Goal: Transaction & Acquisition: Purchase product/service

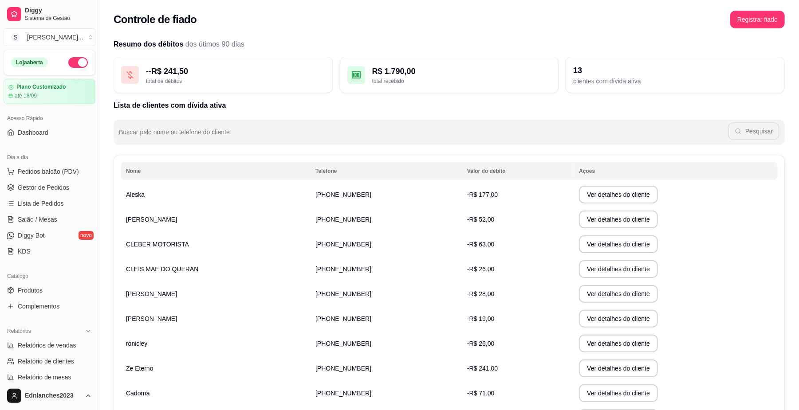
scroll to position [228, 0]
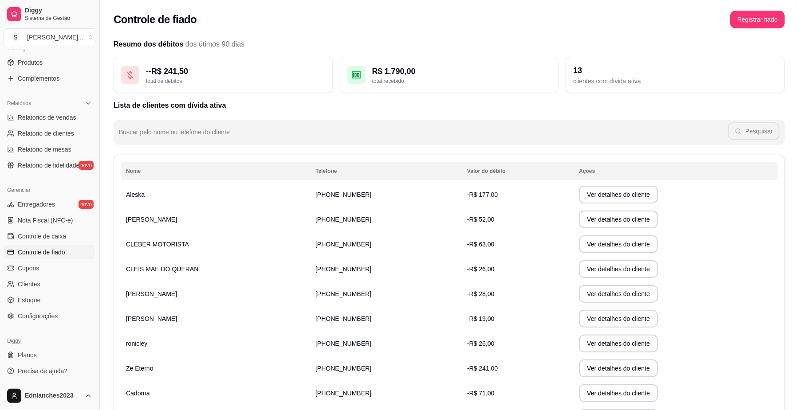
click at [96, 213] on button "Toggle Sidebar" at bounding box center [98, 205] width 7 height 410
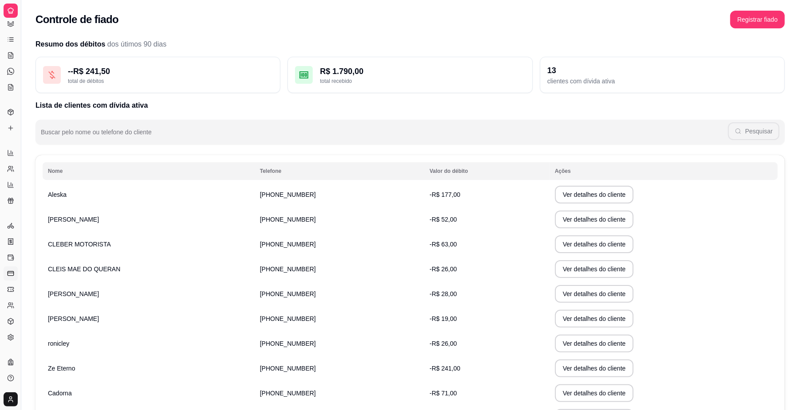
scroll to position [49, 0]
click at [20, 212] on button "Toggle Sidebar" at bounding box center [20, 205] width 7 height 410
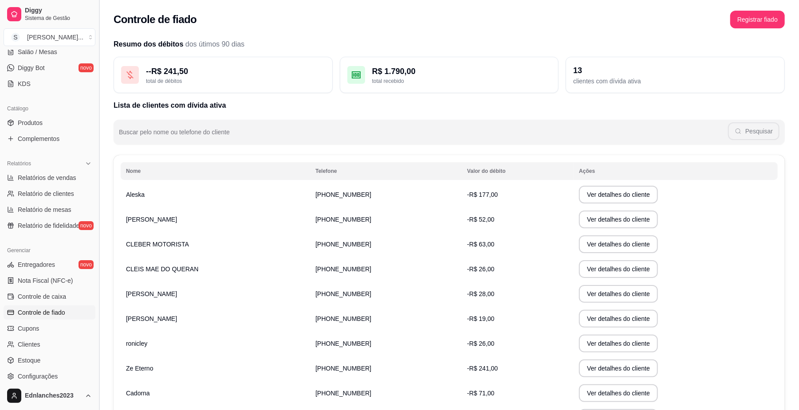
scroll to position [162, 0]
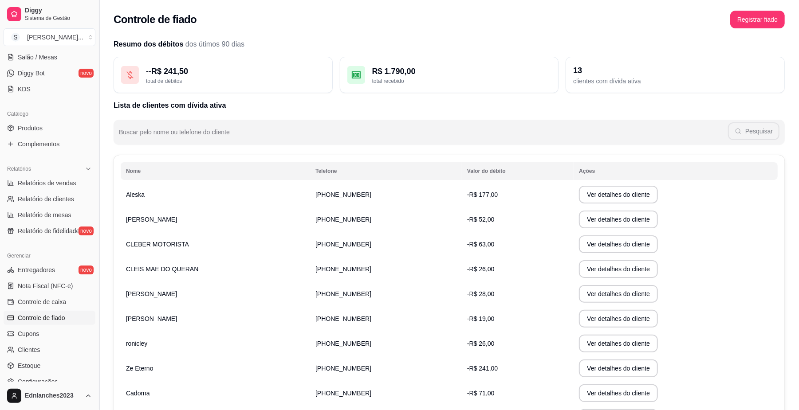
click at [95, 201] on button "Toggle Sidebar" at bounding box center [98, 205] width 7 height 410
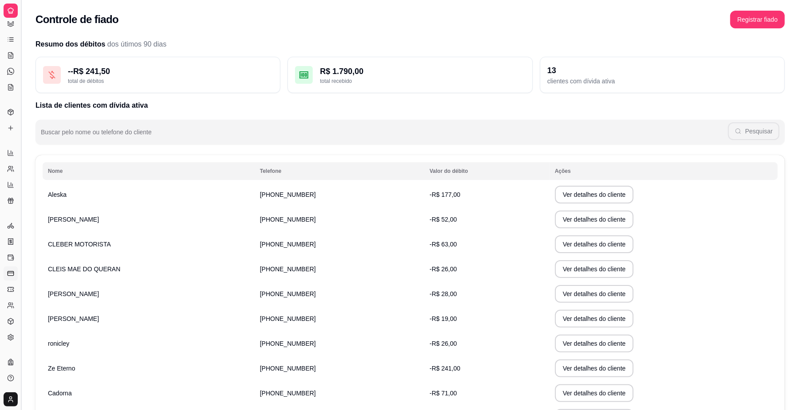
scroll to position [49, 0]
click at [20, 210] on button "Toggle Sidebar" at bounding box center [20, 205] width 7 height 410
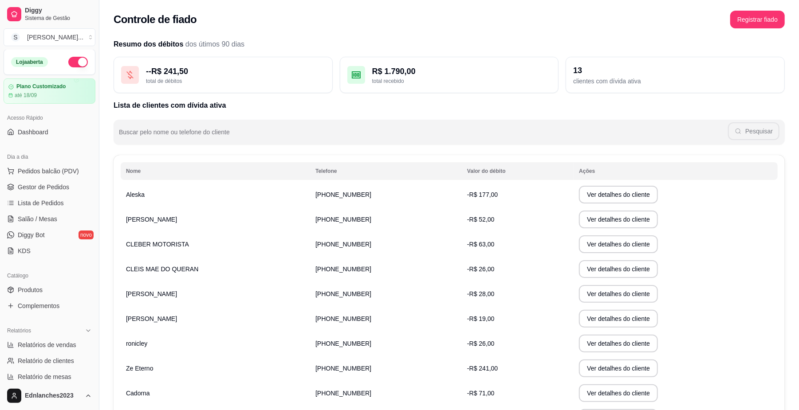
scroll to position [0, 0]
click at [49, 185] on span "Gestor de Pedidos" at bounding box center [43, 187] width 51 height 9
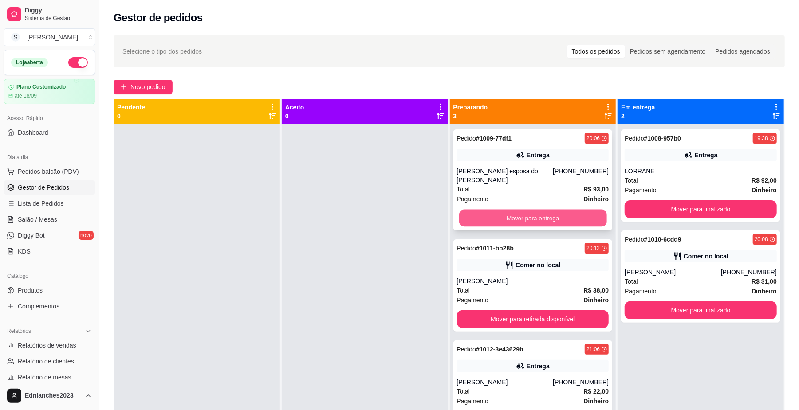
click at [549, 218] on button "Mover para entrega" at bounding box center [532, 218] width 147 height 17
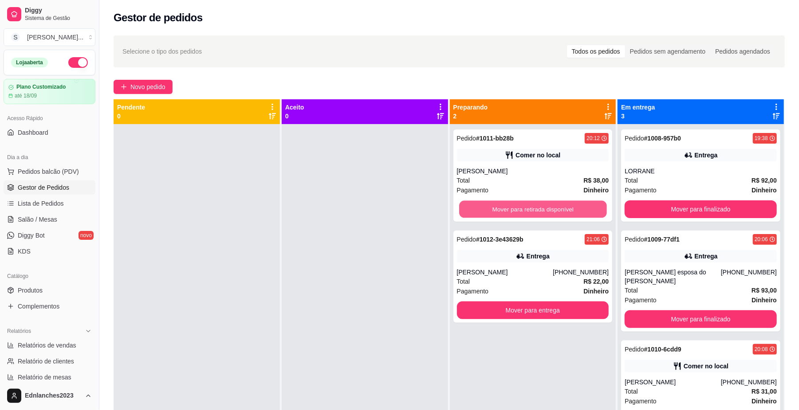
click at [549, 218] on button "Mover para retirada disponível" at bounding box center [532, 209] width 147 height 17
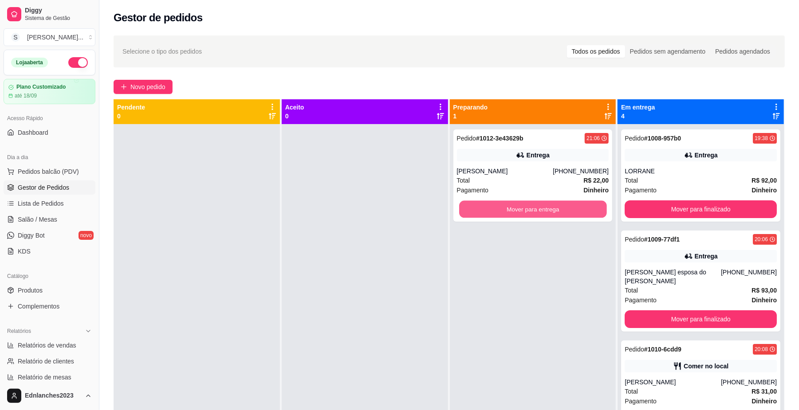
click at [549, 218] on button "Mover para entrega" at bounding box center [532, 209] width 147 height 17
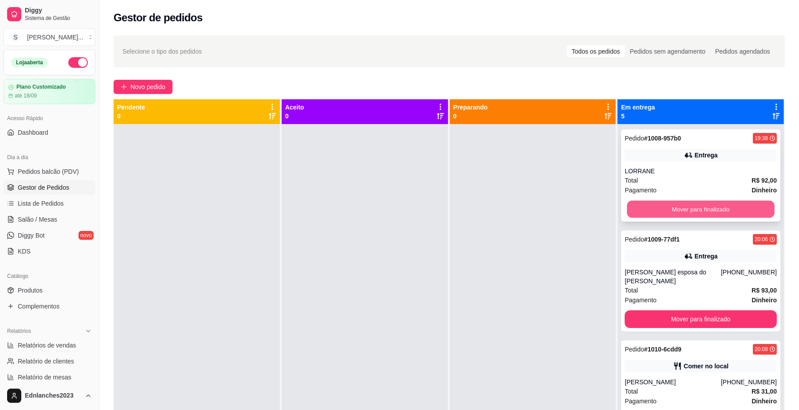
click at [658, 215] on button "Mover para finalizado" at bounding box center [700, 209] width 147 height 17
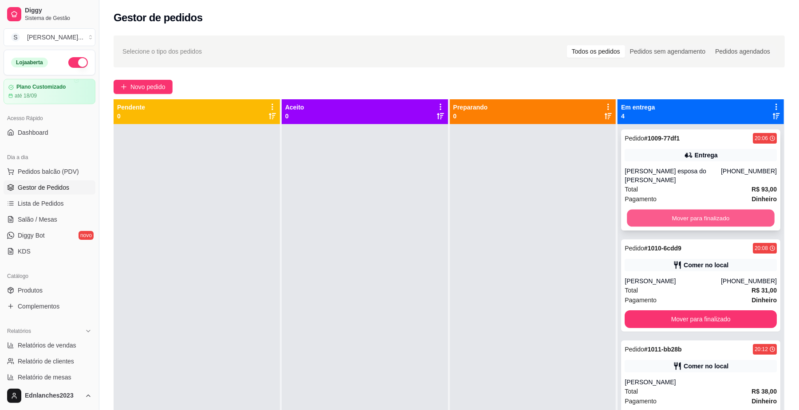
click at [701, 210] on button "Mover para finalizado" at bounding box center [700, 218] width 147 height 17
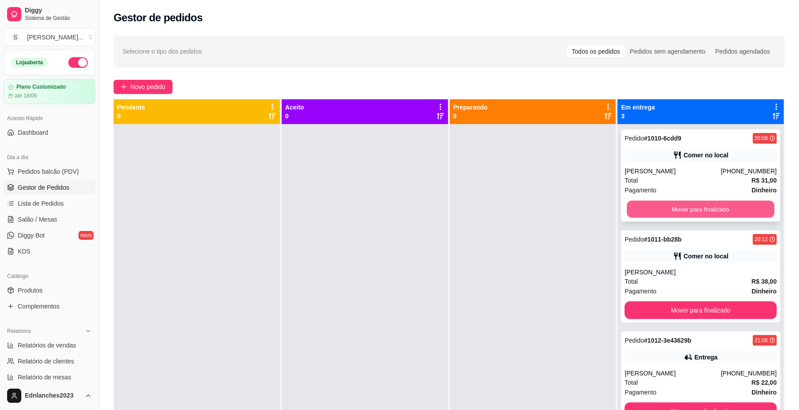
click at [707, 208] on button "Mover para finalizado" at bounding box center [700, 209] width 147 height 17
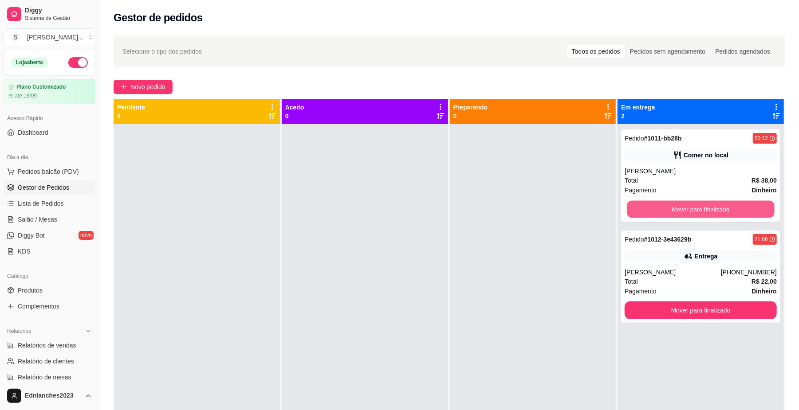
click at [707, 208] on button "Mover para finalizado" at bounding box center [700, 209] width 147 height 17
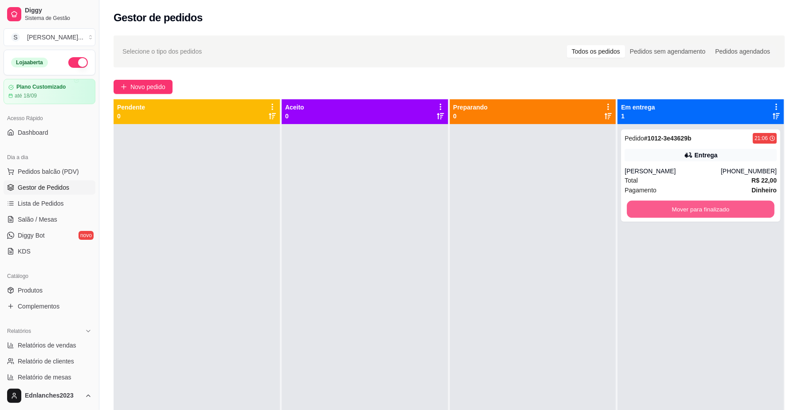
click at [707, 208] on button "Mover para finalizado" at bounding box center [700, 209] width 147 height 17
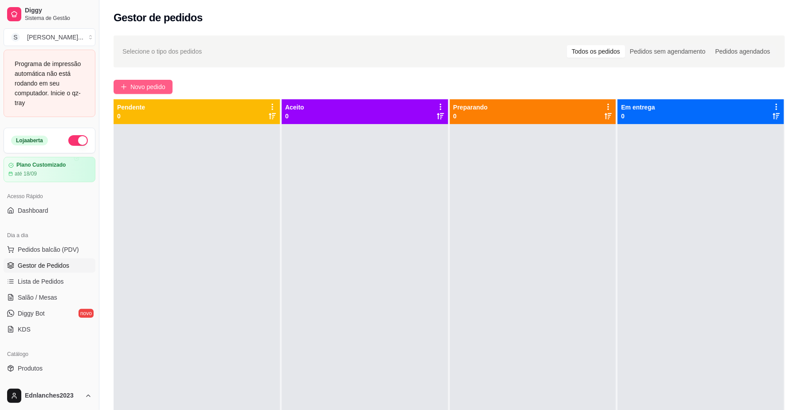
click at [149, 90] on span "Novo pedido" at bounding box center [147, 87] width 35 height 10
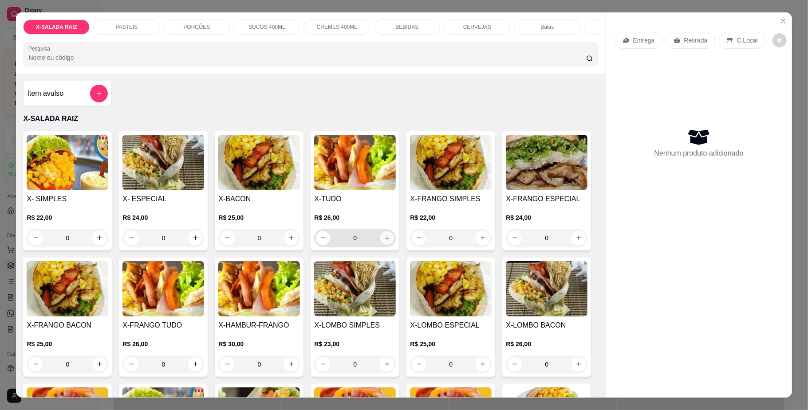
click at [385, 240] on icon "increase-product-quantity" at bounding box center [387, 238] width 4 height 4
type input "1"
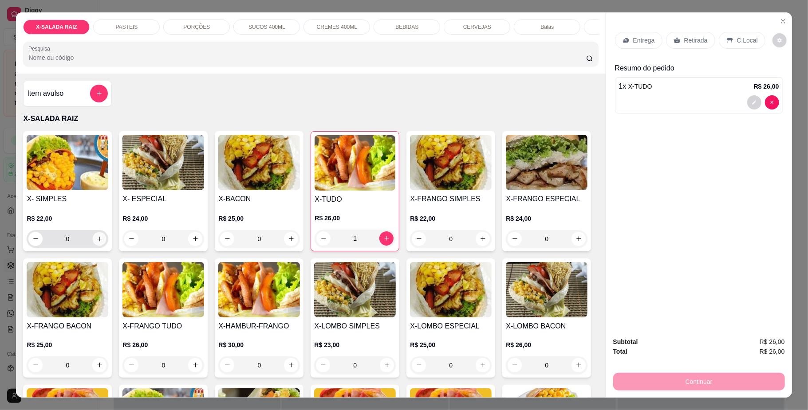
click at [96, 242] on icon "increase-product-quantity" at bounding box center [99, 239] width 7 height 7
type input "1"
click at [738, 39] on p "C.Local" at bounding box center [747, 40] width 21 height 9
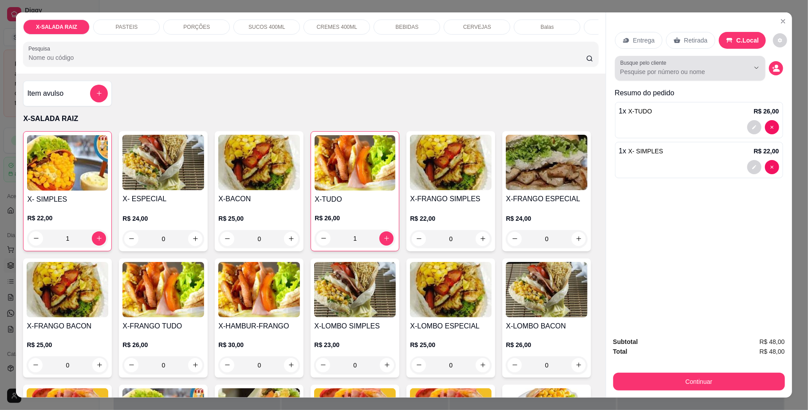
click at [667, 77] on div at bounding box center [690, 68] width 140 height 18
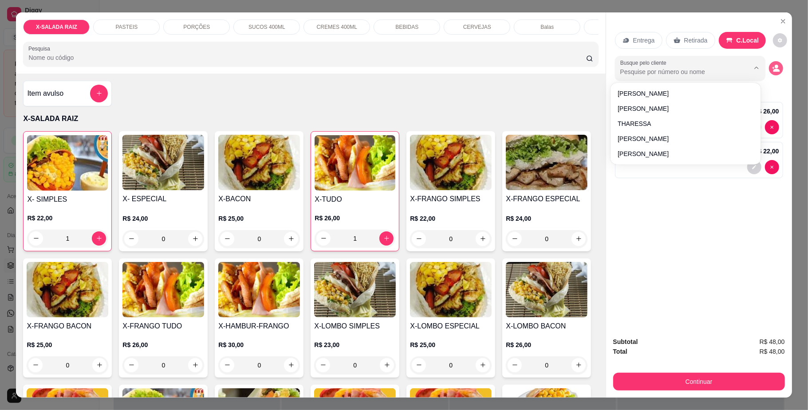
click at [772, 68] on icon "decrease-product-quantity" at bounding box center [776, 68] width 8 height 8
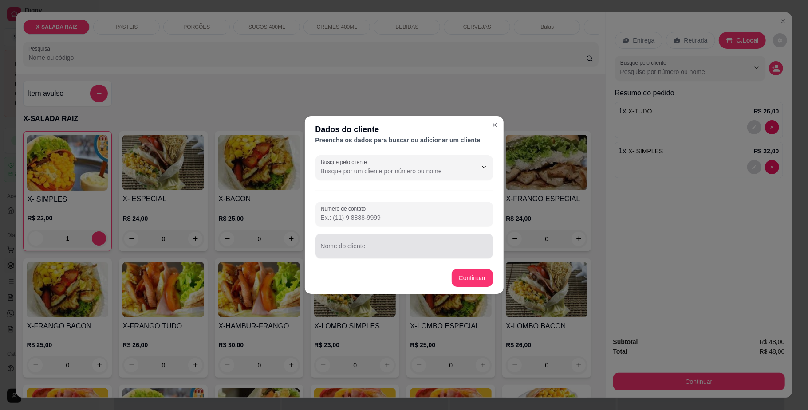
click at [390, 239] on div at bounding box center [404, 246] width 167 height 18
type input "e"
type input "Edin"
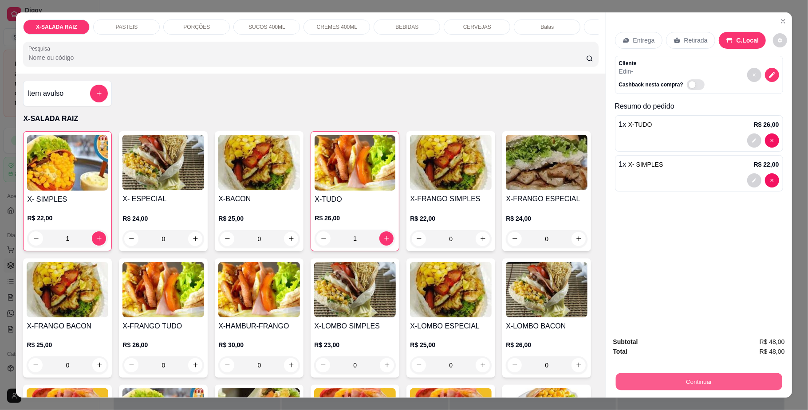
click at [672, 383] on button "Continuar" at bounding box center [698, 381] width 166 height 17
click at [411, 20] on div "BEBIDAS" at bounding box center [406, 27] width 67 height 15
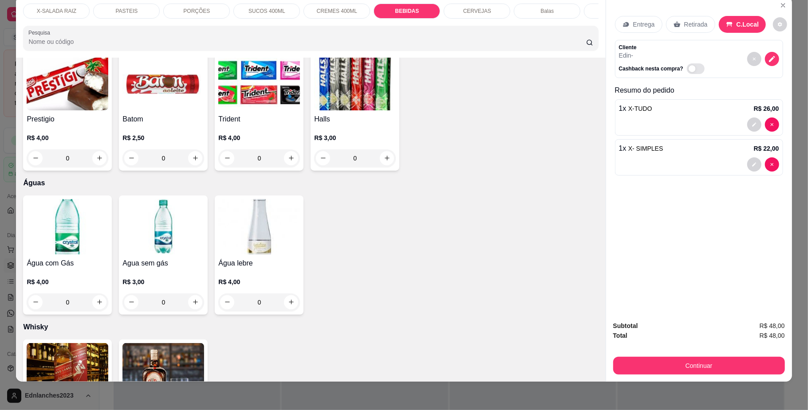
scroll to position [2147, 0]
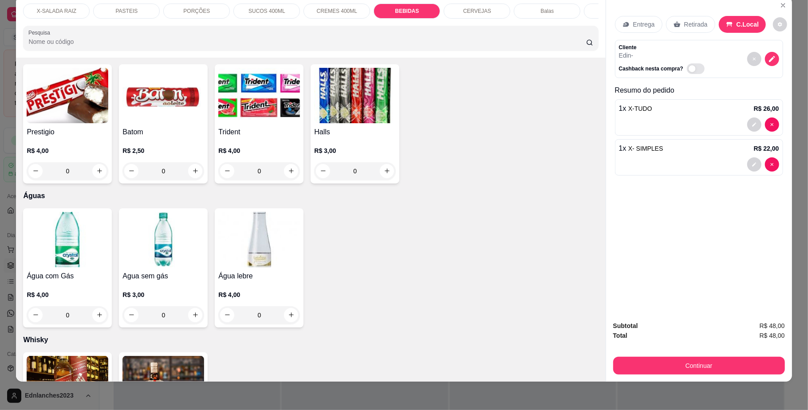
type input "1"
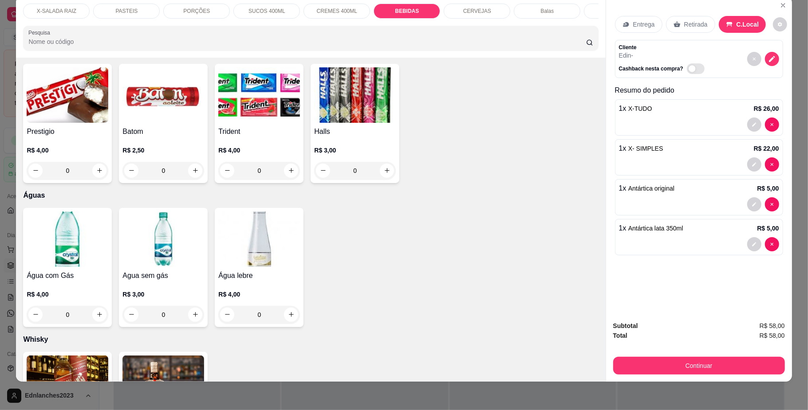
type input "2"
click at [651, 361] on button "Continuar" at bounding box center [698, 365] width 166 height 17
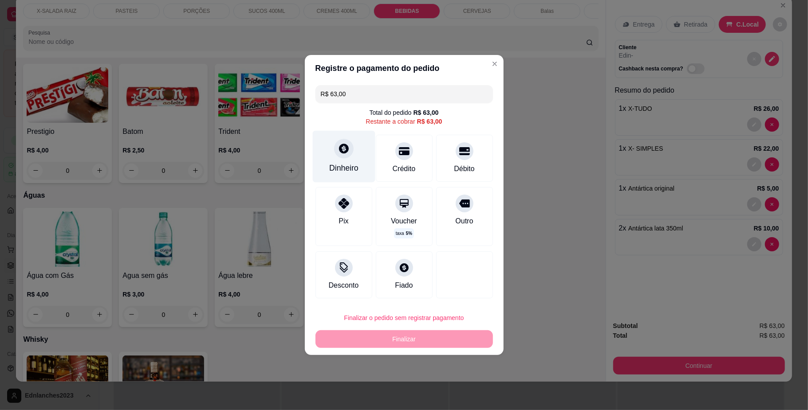
click at [352, 173] on div "Dinheiro" at bounding box center [343, 168] width 29 height 12
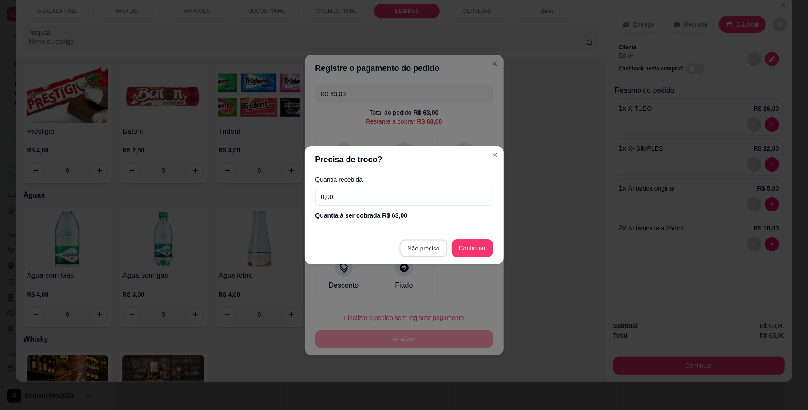
type input "R$ 0,00"
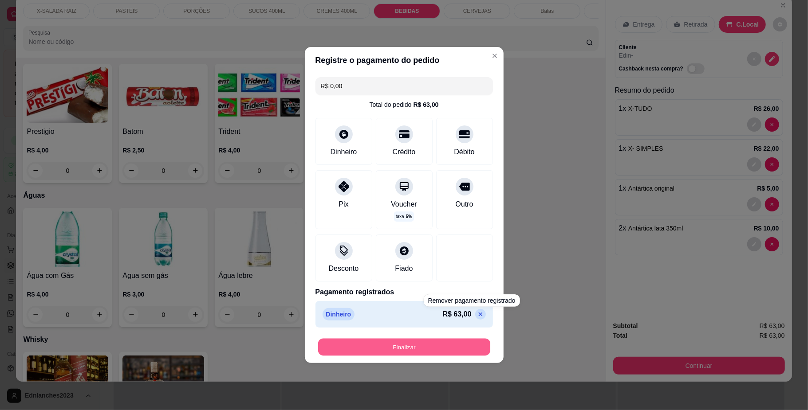
click at [440, 345] on button "Finalizar" at bounding box center [404, 347] width 172 height 17
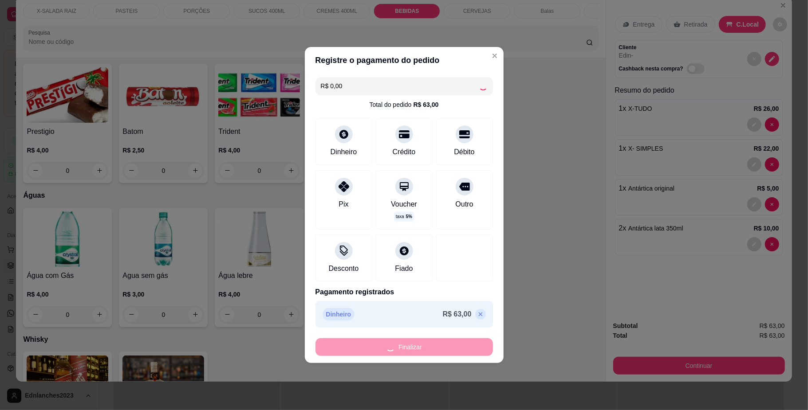
type input "0"
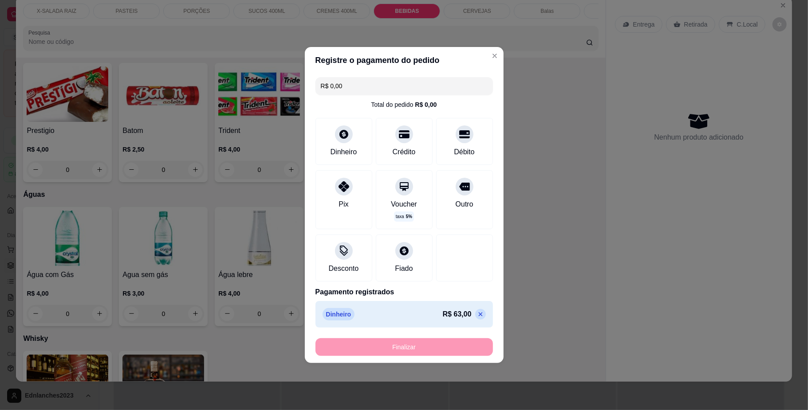
type input "-R$ 63,00"
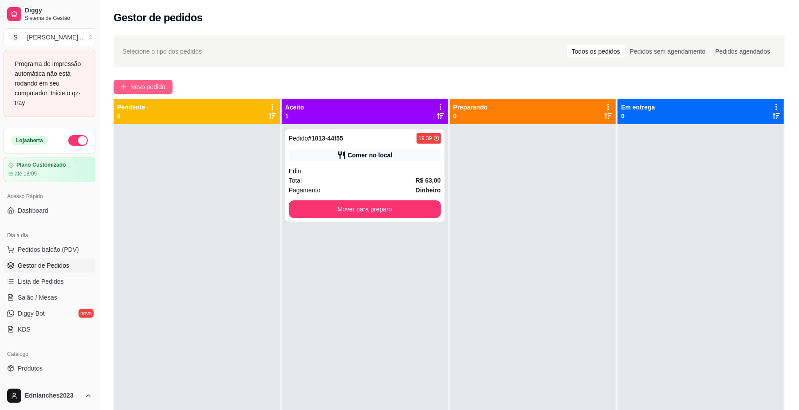
click at [147, 82] on button "Novo pedido" at bounding box center [143, 87] width 59 height 14
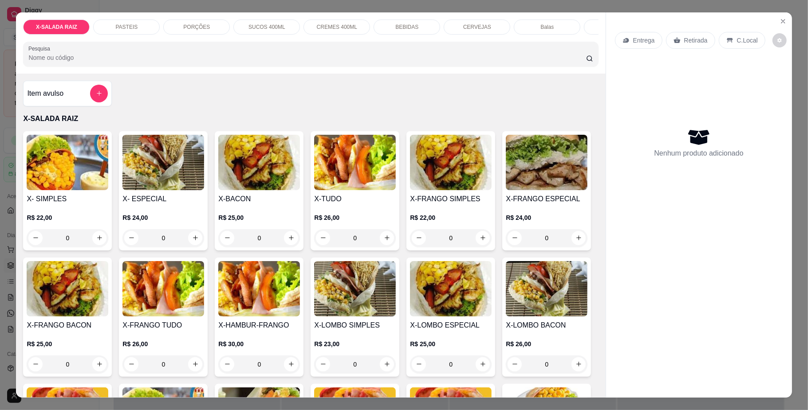
click at [403, 29] on p "BEBIDAS" at bounding box center [406, 27] width 23 height 7
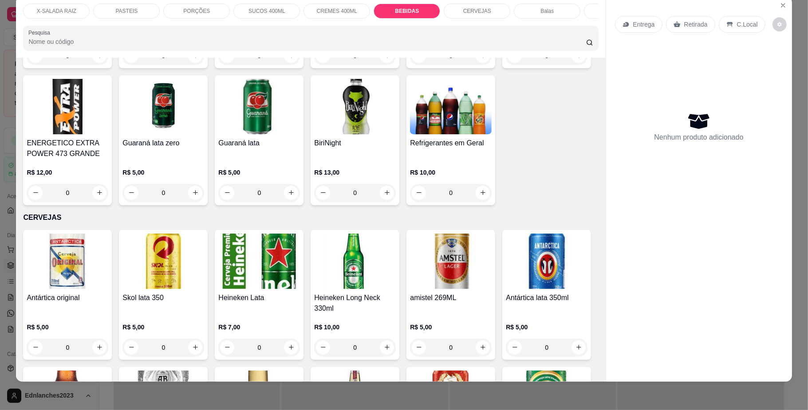
type input "1"
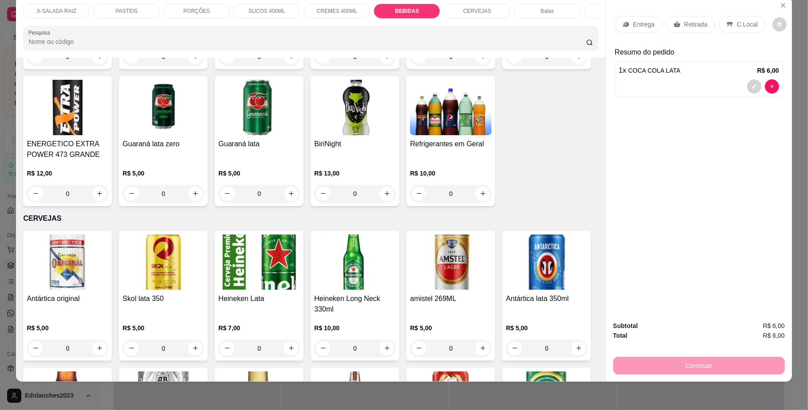
click at [743, 27] on p "C.Local" at bounding box center [747, 24] width 21 height 9
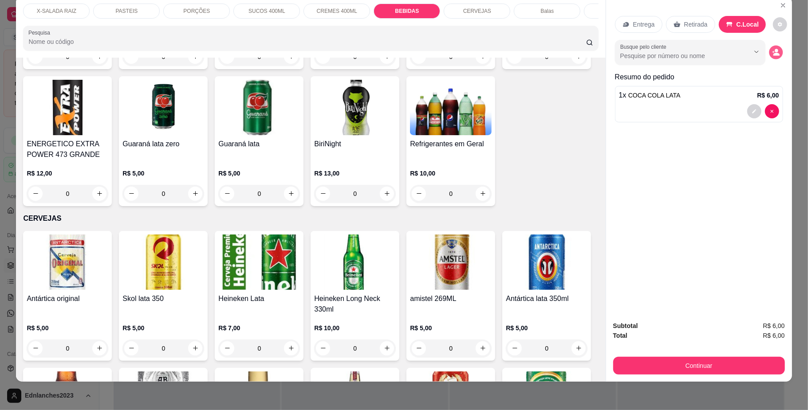
click at [772, 47] on button "decrease-product-quantity" at bounding box center [776, 52] width 14 height 14
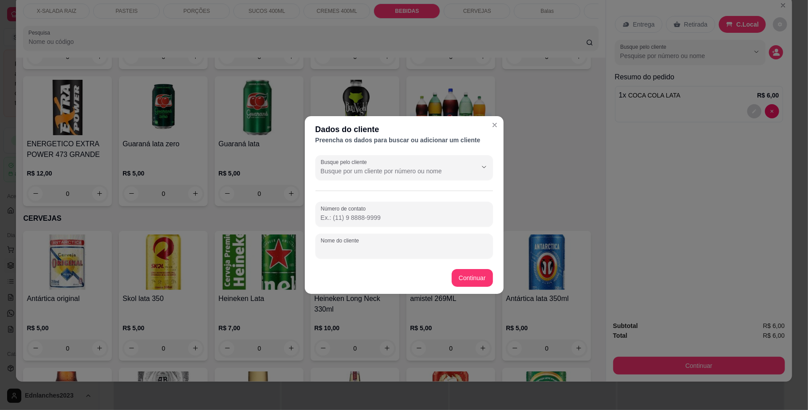
click at [412, 249] on input "Nome do cliente" at bounding box center [404, 249] width 167 height 9
type input "Filha do Romario"
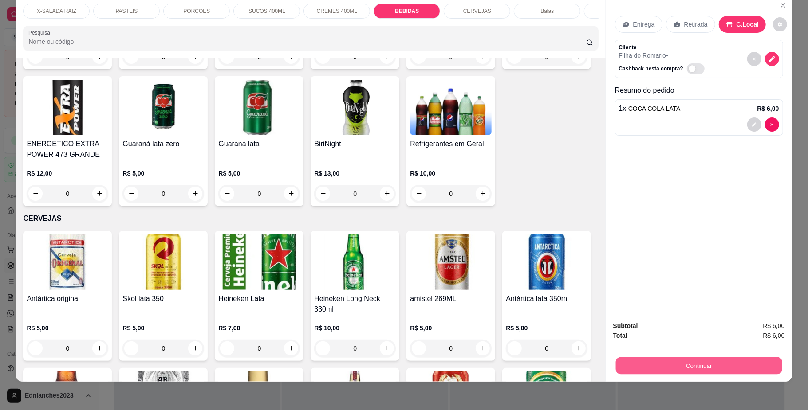
click at [699, 366] on button "Continuar" at bounding box center [698, 365] width 166 height 17
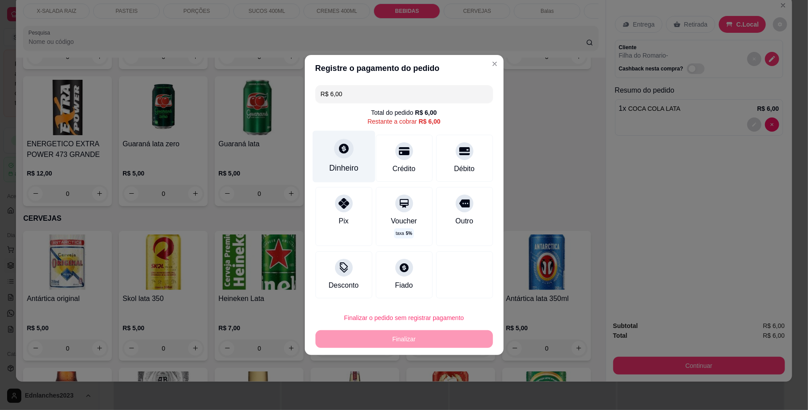
click at [350, 166] on div "Dinheiro" at bounding box center [343, 168] width 29 height 12
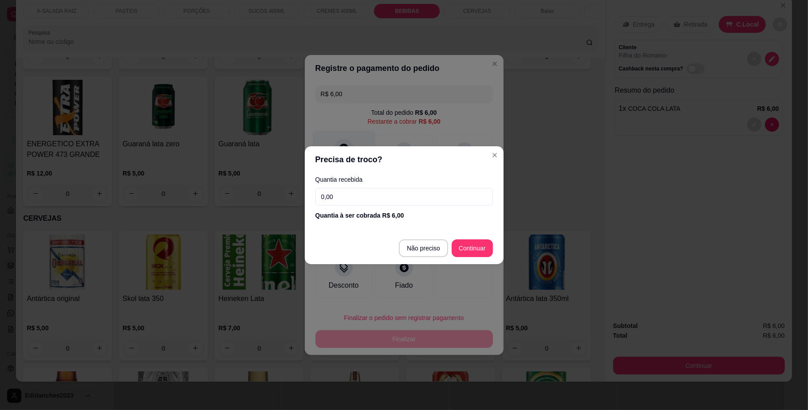
click at [350, 166] on header "Precisa de troco?" at bounding box center [404, 159] width 199 height 27
type input "R$ 0,00"
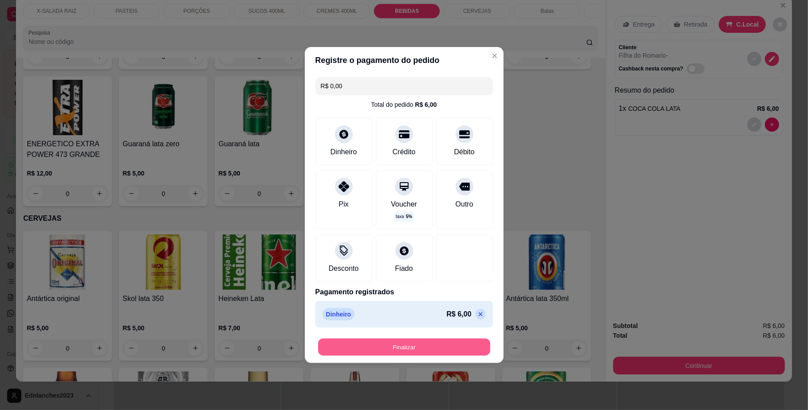
click at [399, 347] on button "Finalizar" at bounding box center [404, 347] width 172 height 17
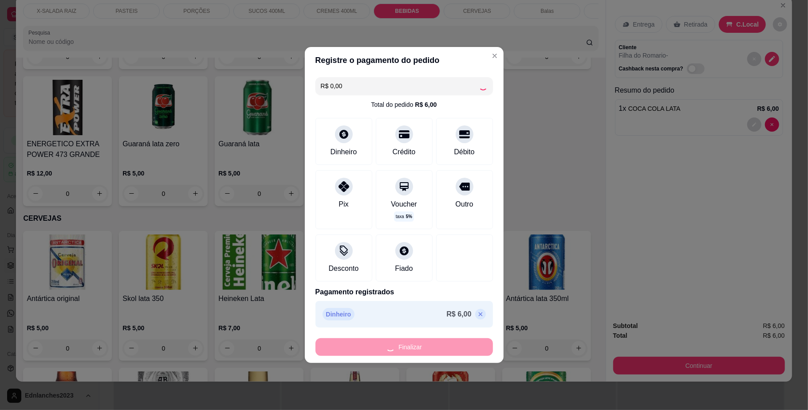
type input "0"
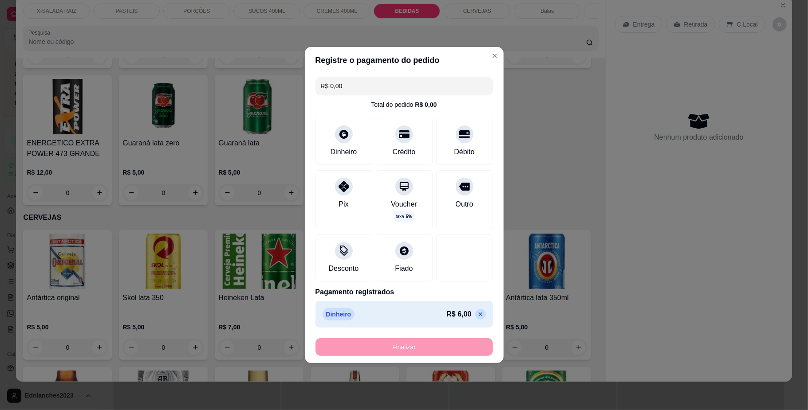
type input "-R$ 6,00"
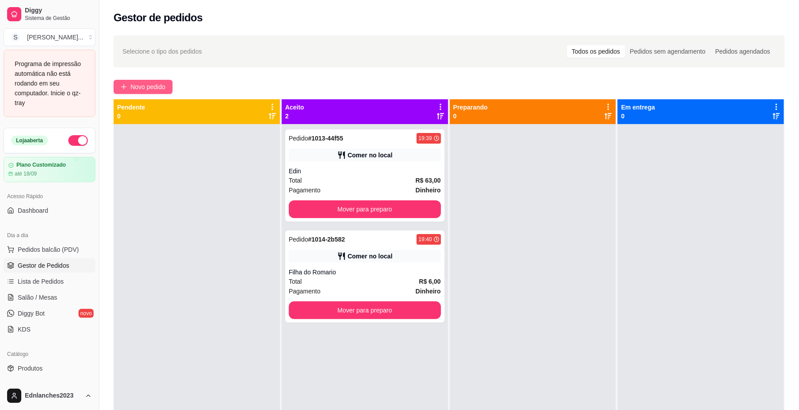
click at [138, 87] on span "Novo pedido" at bounding box center [147, 87] width 35 height 10
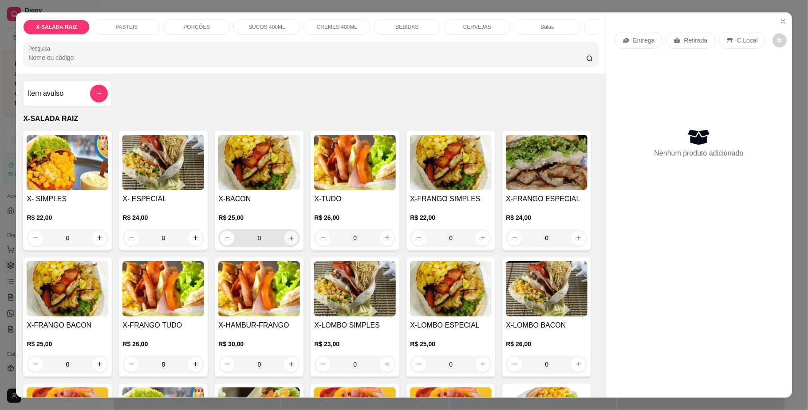
click at [290, 241] on icon "increase-product-quantity" at bounding box center [291, 238] width 7 height 7
type input "1"
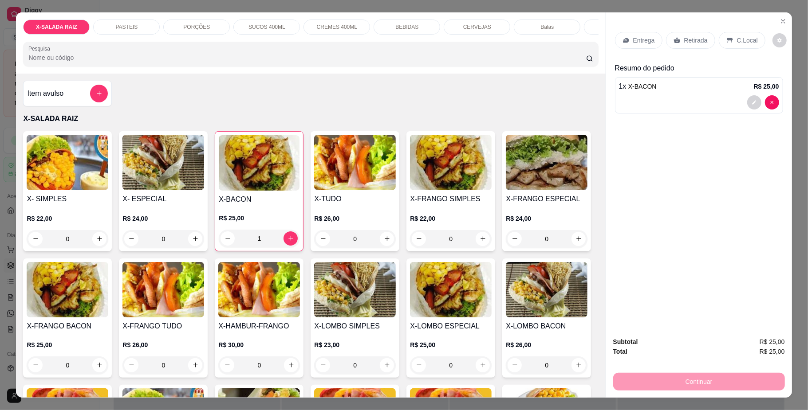
click at [392, 22] on div "BEBIDAS" at bounding box center [406, 27] width 67 height 15
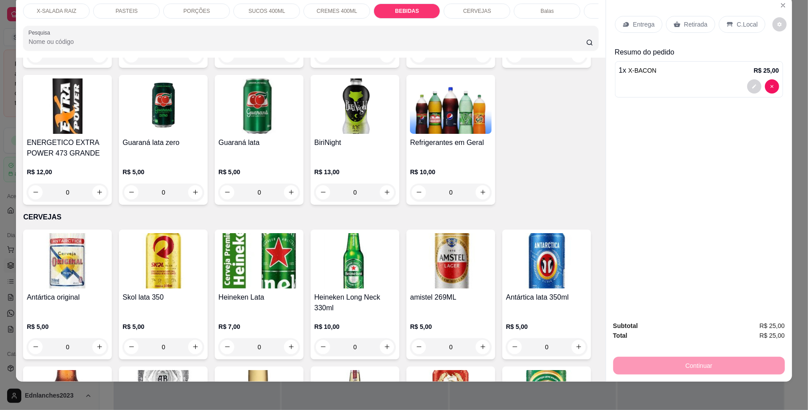
type input "1"
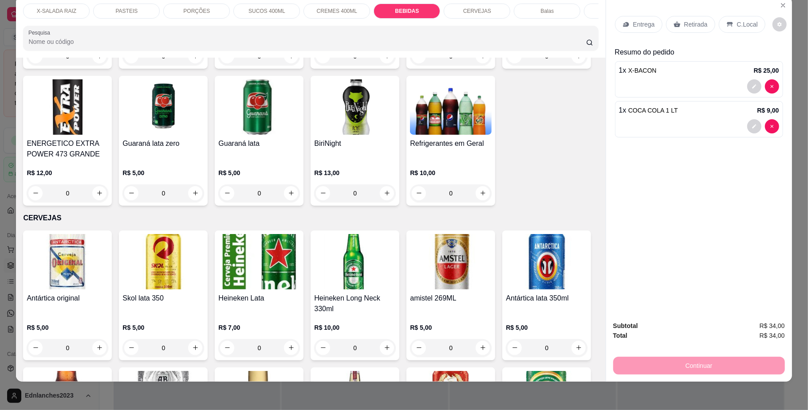
click at [737, 20] on p "C.Local" at bounding box center [747, 24] width 21 height 9
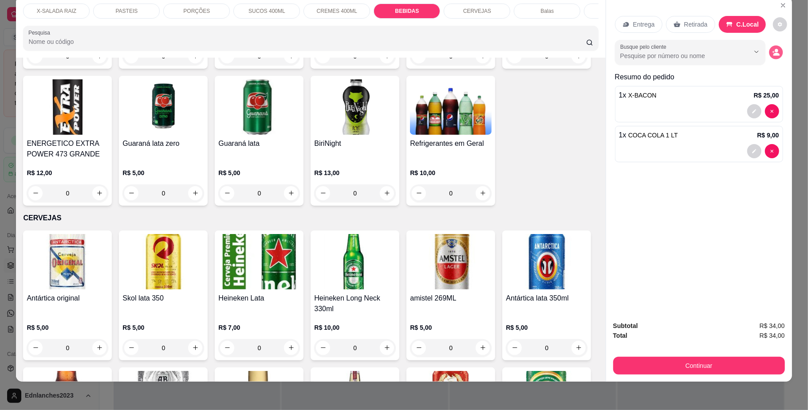
click at [772, 57] on button "decrease-product-quantity" at bounding box center [776, 52] width 14 height 14
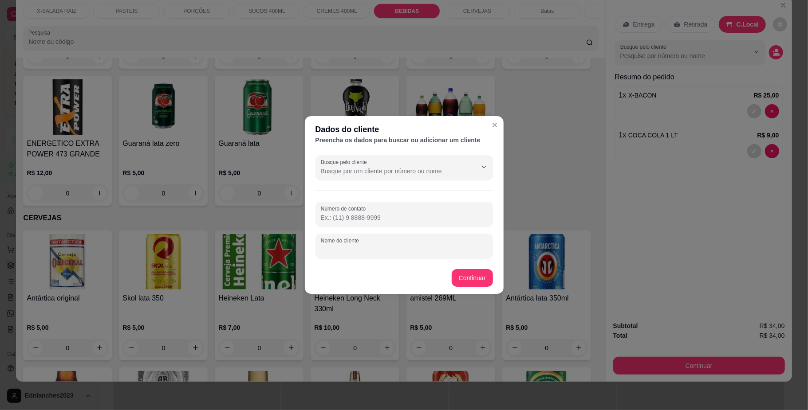
click at [393, 247] on input "Nome do cliente" at bounding box center [404, 249] width 167 height 9
type input "Claúdio"
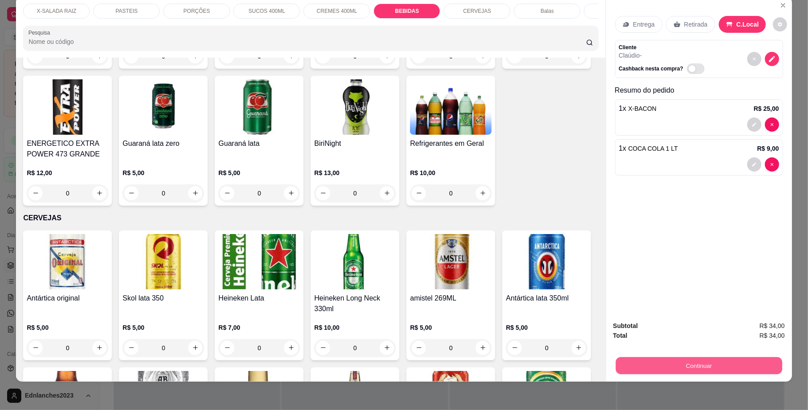
click at [661, 370] on button "Continuar" at bounding box center [698, 365] width 166 height 17
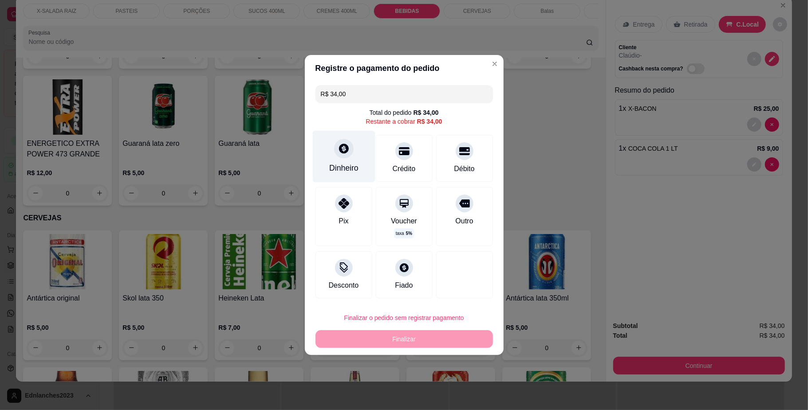
click at [341, 147] on icon at bounding box center [344, 149] width 12 height 12
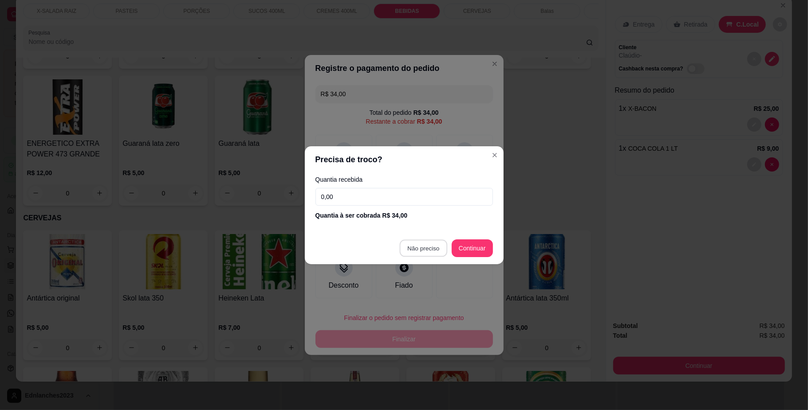
type input "R$ 0,00"
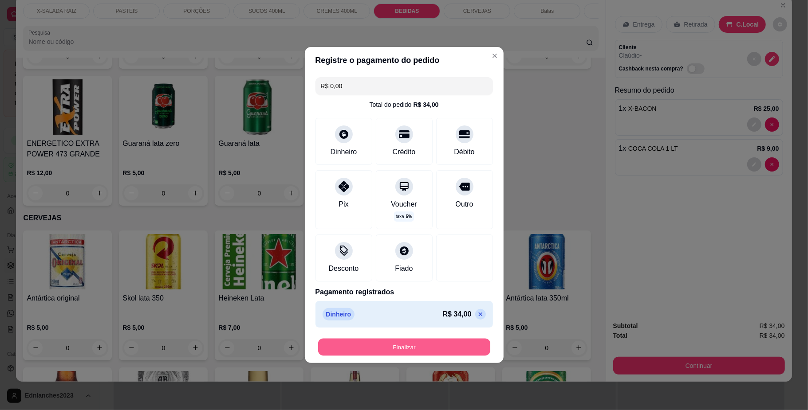
click at [423, 341] on button "Finalizar" at bounding box center [404, 347] width 172 height 17
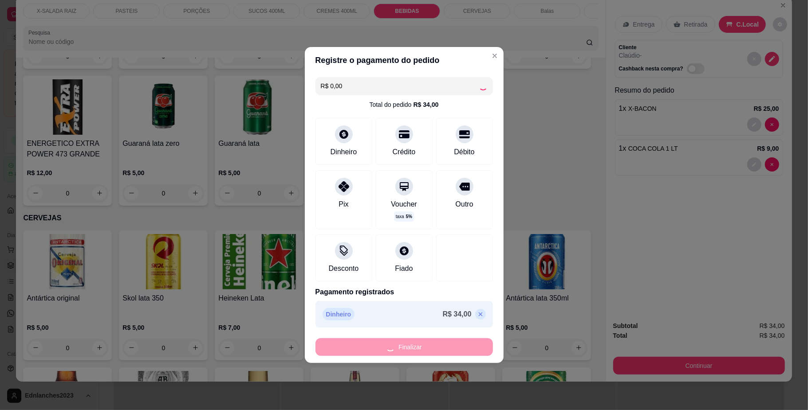
type input "0"
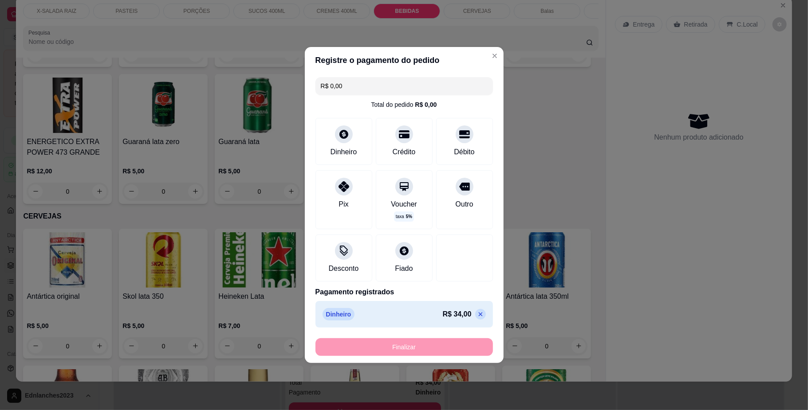
type input "-R$ 34,00"
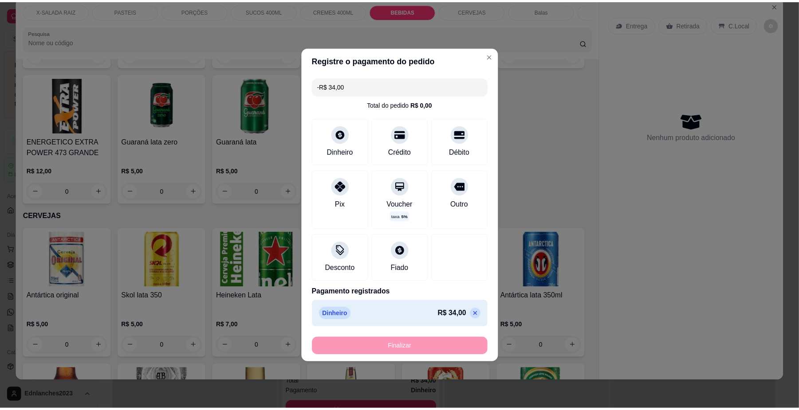
scroll to position [1572, 0]
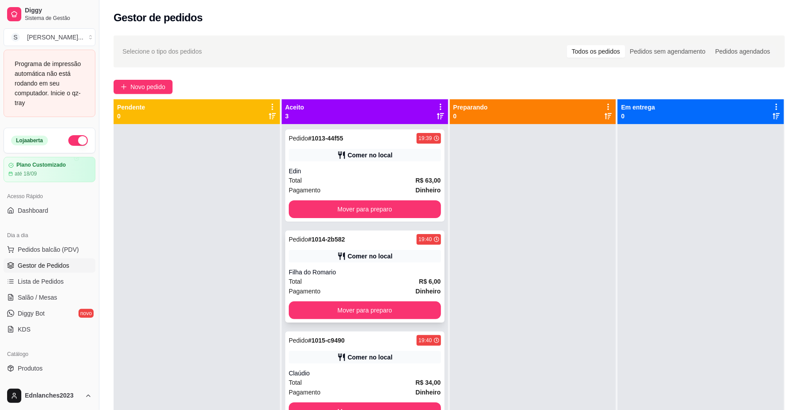
click at [329, 251] on div "Comer no local" at bounding box center [365, 256] width 152 height 12
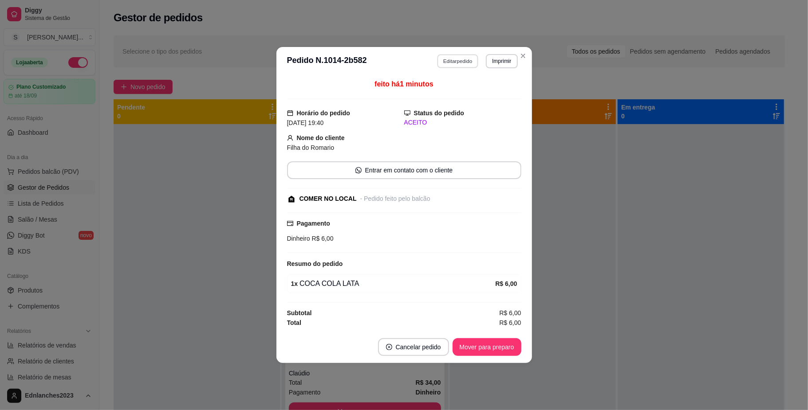
click at [454, 61] on button "Editar pedido" at bounding box center [457, 61] width 41 height 14
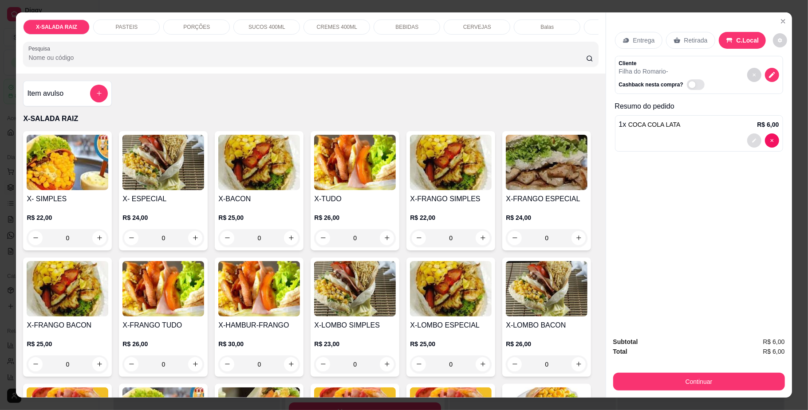
click at [751, 137] on button "decrease-product-quantity" at bounding box center [754, 141] width 14 height 14
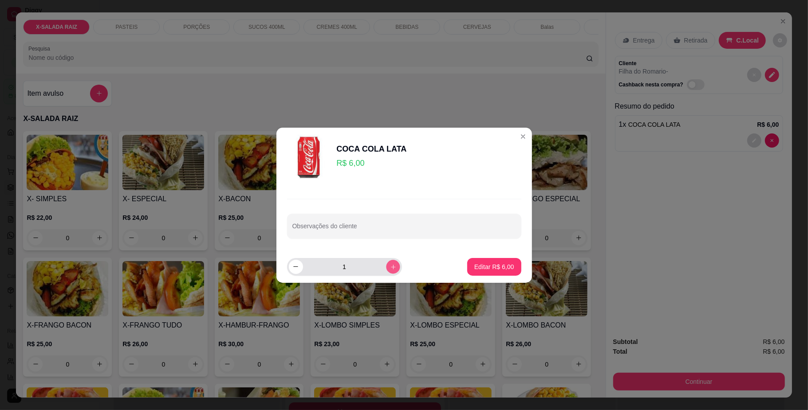
click at [389, 265] on icon "increase-product-quantity" at bounding box center [392, 266] width 7 height 7
type input "2"
click at [494, 269] on p "Editar R$ 12,00" at bounding box center [492, 267] width 42 height 8
type input "2"
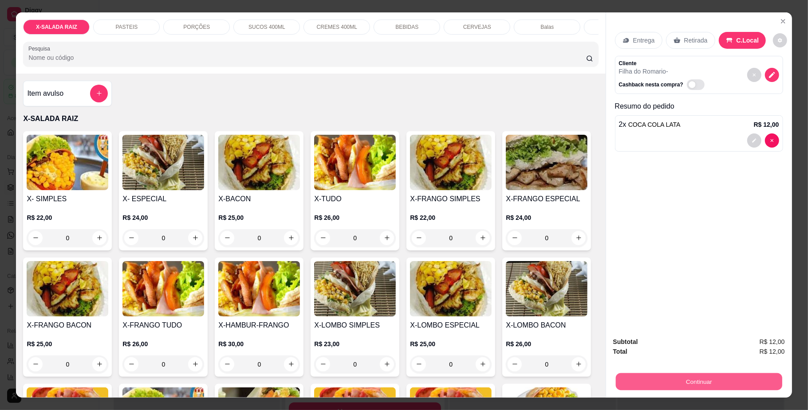
click at [707, 385] on button "Continuar" at bounding box center [698, 381] width 166 height 17
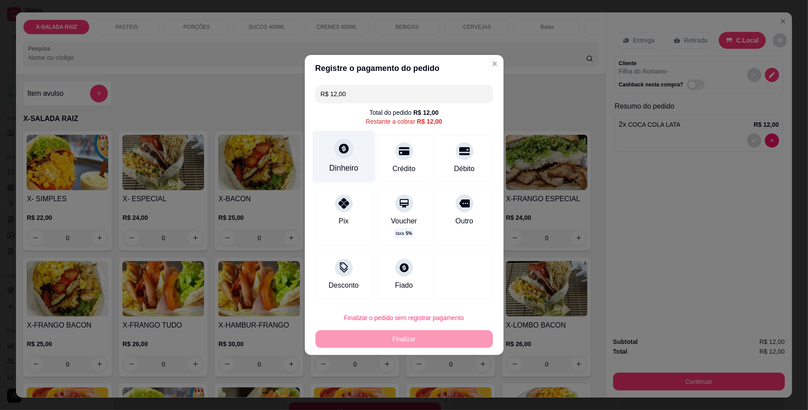
click at [336, 169] on div "Dinheiro" at bounding box center [343, 168] width 29 height 12
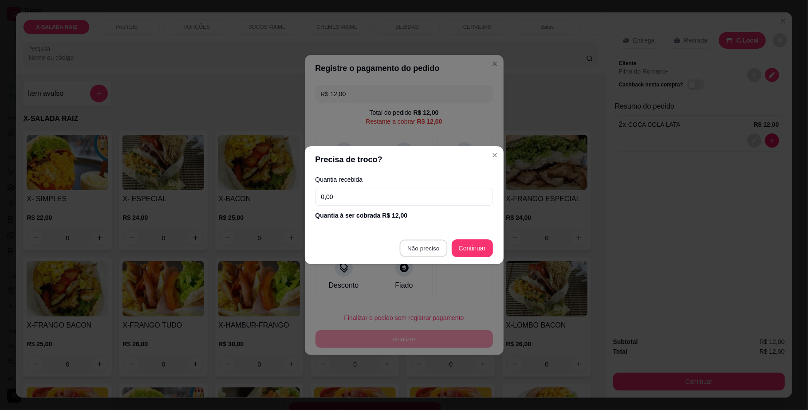
type input "R$ 0,00"
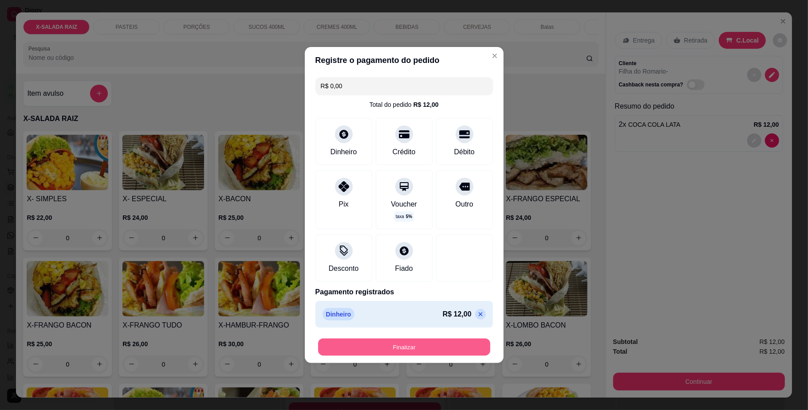
click at [435, 343] on button "Finalizar" at bounding box center [404, 347] width 172 height 17
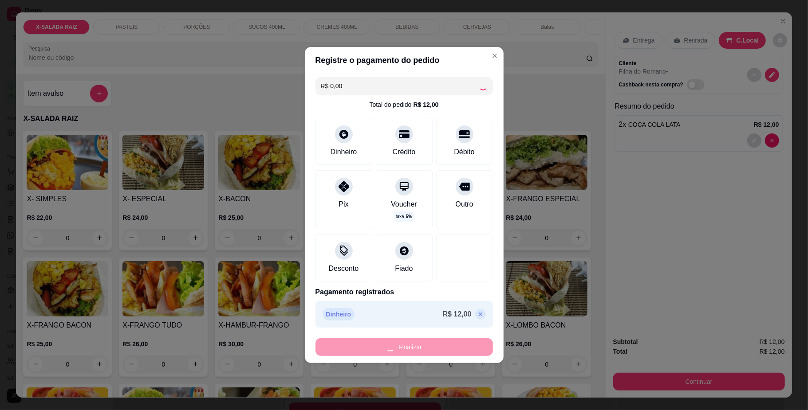
type input "0"
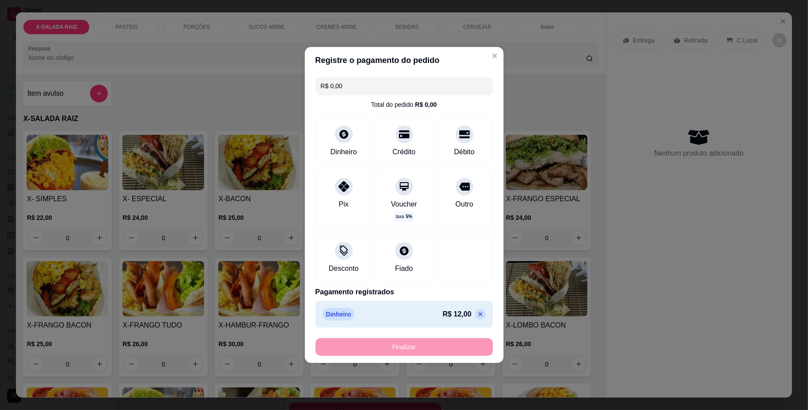
type input "-R$ 12,00"
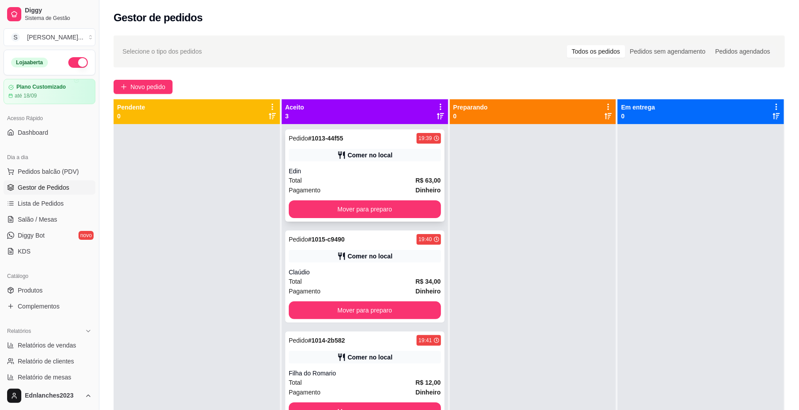
click at [384, 153] on div "Comer no local" at bounding box center [370, 155] width 45 height 9
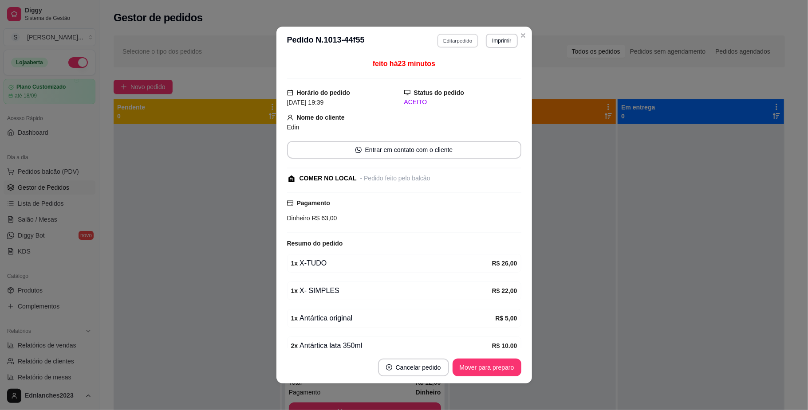
click at [452, 42] on button "Editar pedido" at bounding box center [457, 41] width 41 height 14
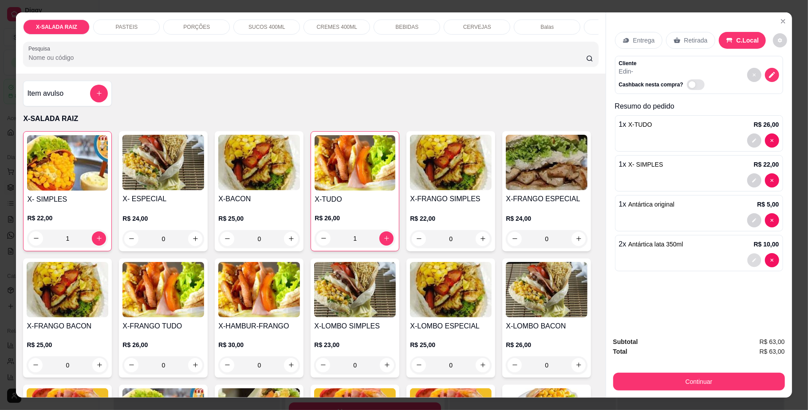
click at [747, 262] on button "decrease-product-quantity" at bounding box center [754, 260] width 14 height 14
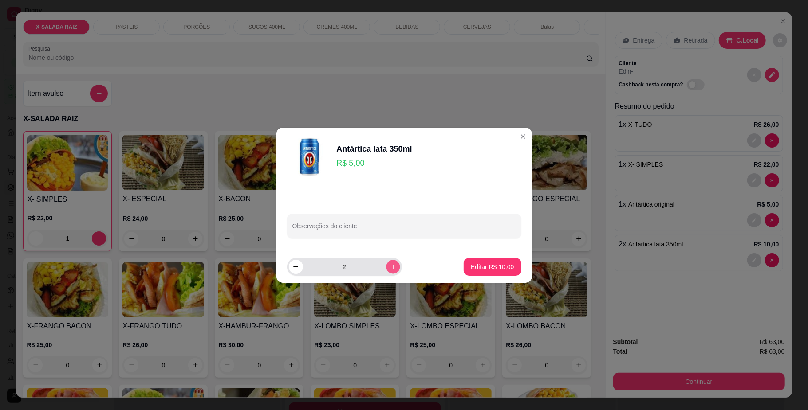
click at [389, 268] on icon "increase-product-quantity" at bounding box center [392, 266] width 7 height 7
type input "4"
click at [491, 272] on button "Editar R$ 20,00" at bounding box center [491, 266] width 55 height 17
type input "4"
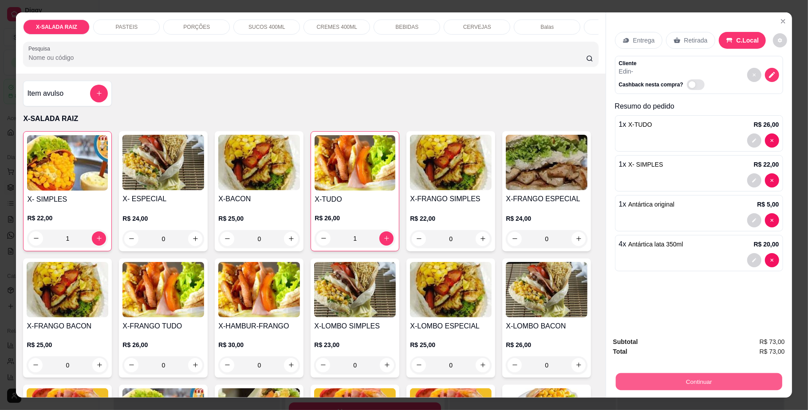
click at [653, 379] on button "Continuar" at bounding box center [698, 381] width 166 height 17
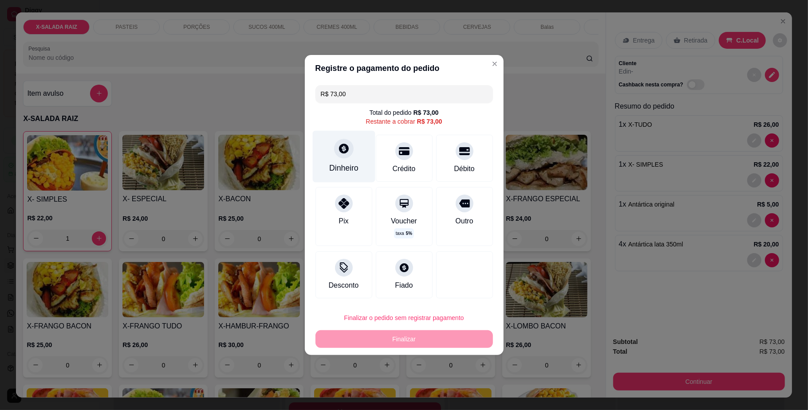
click at [353, 151] on div "Dinheiro" at bounding box center [343, 157] width 63 height 52
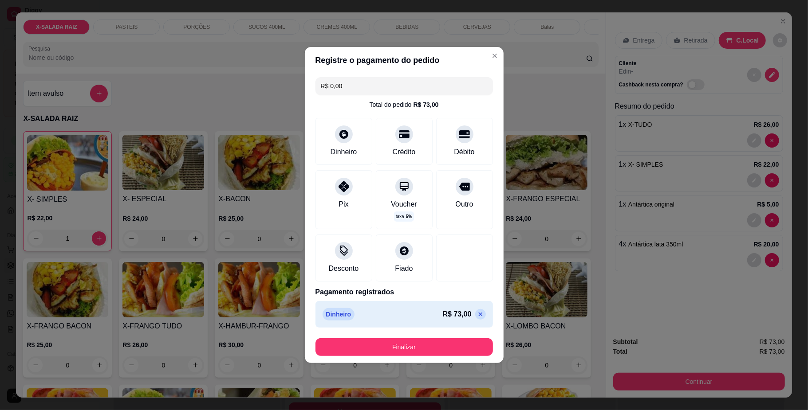
type input "R$ 0,00"
click at [423, 346] on button "Finalizar" at bounding box center [404, 347] width 172 height 17
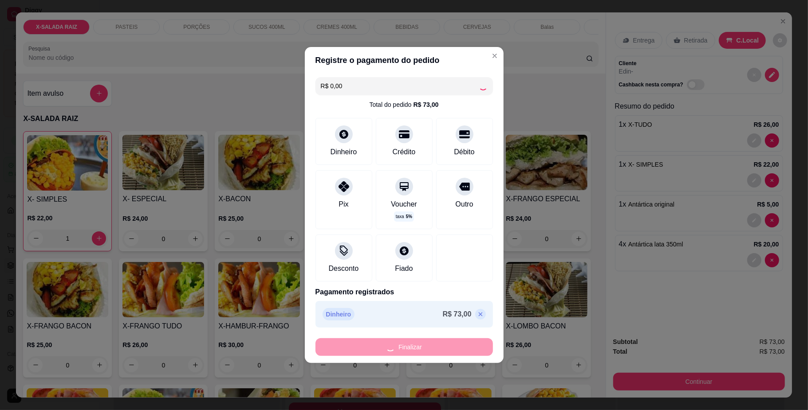
type input "0"
type input "-R$ 73,00"
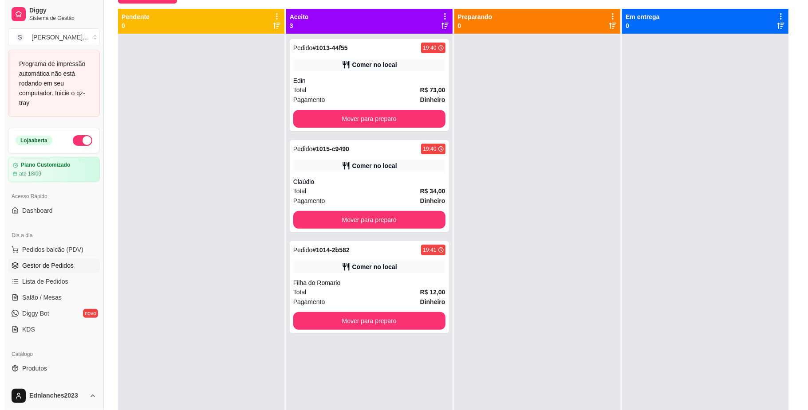
scroll to position [90, 0]
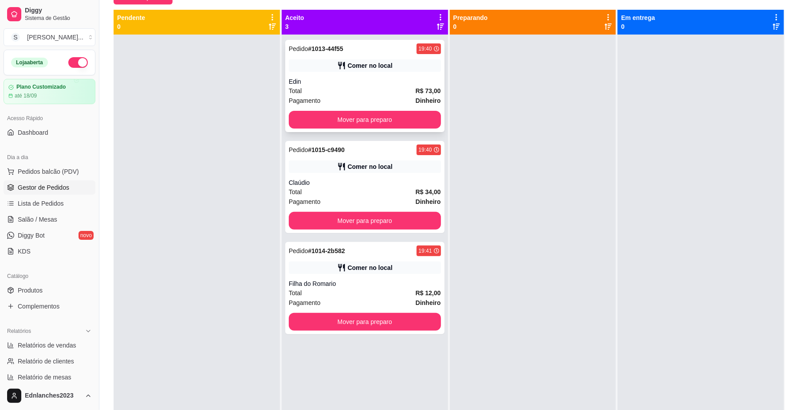
click at [333, 84] on div "Edin" at bounding box center [365, 81] width 152 height 9
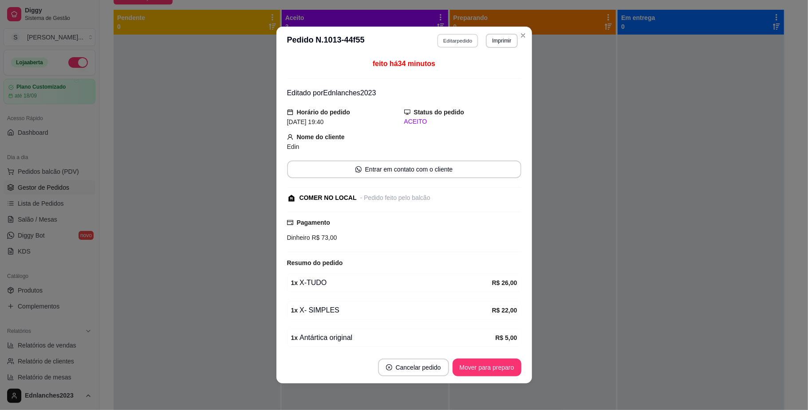
click at [457, 38] on button "Editar pedido" at bounding box center [457, 41] width 41 height 14
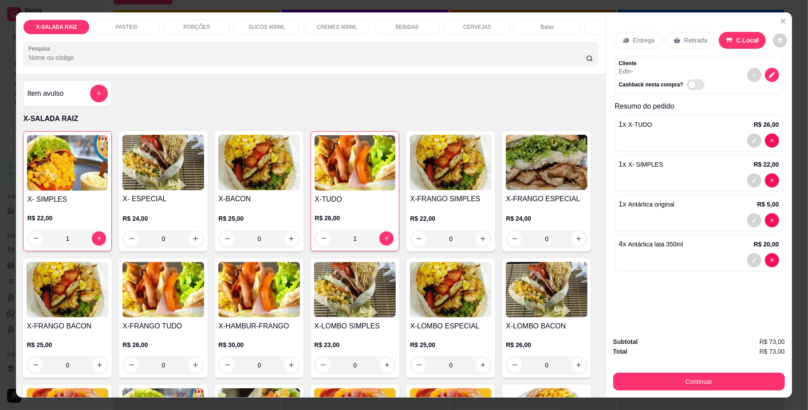
click at [449, 26] on div "CERVEJAS" at bounding box center [477, 27] width 67 height 15
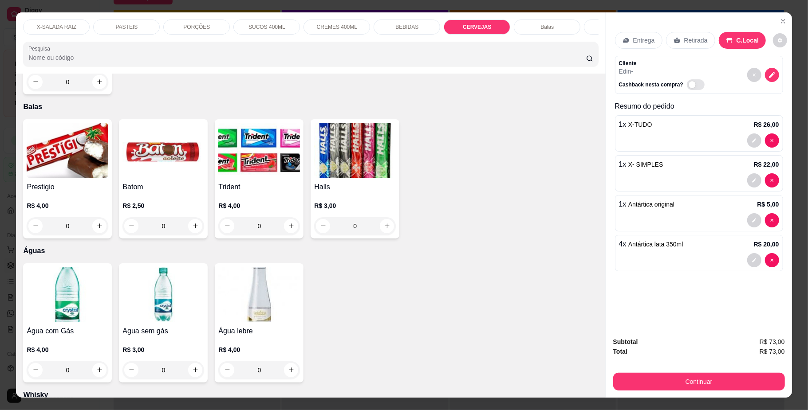
scroll to position [16, 0]
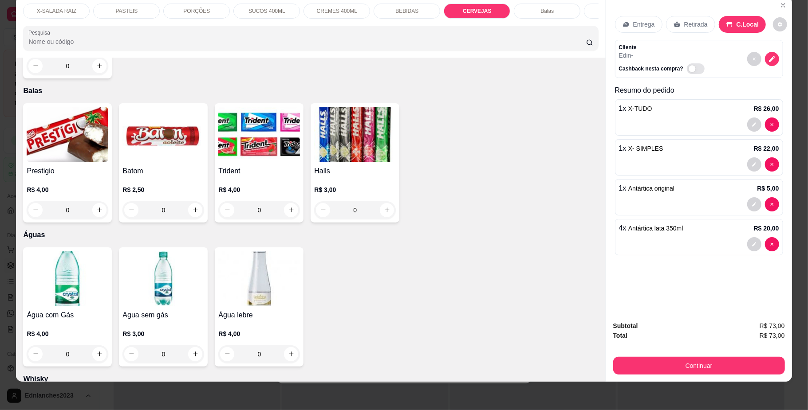
type input "5"
click at [619, 366] on button "Continuar" at bounding box center [698, 365] width 166 height 17
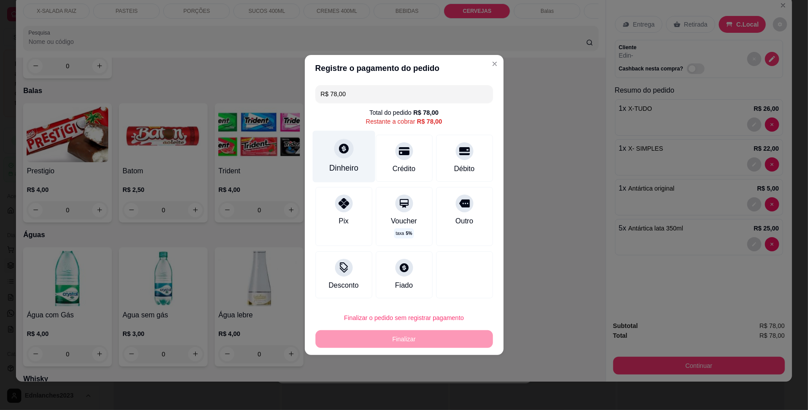
click at [349, 150] on div at bounding box center [344, 149] width 20 height 20
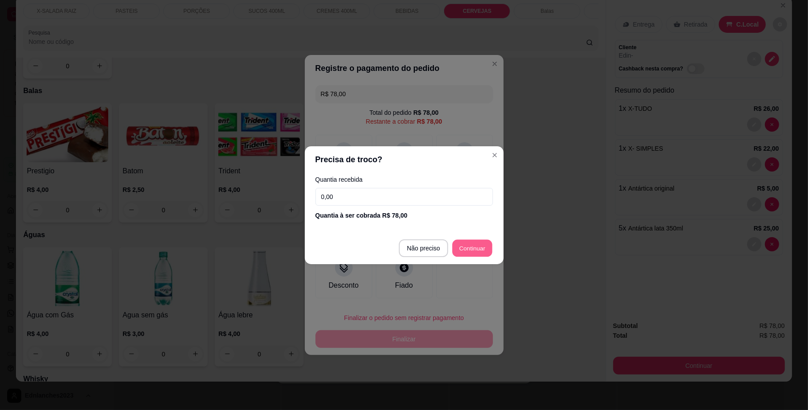
type input "R$ 0,00"
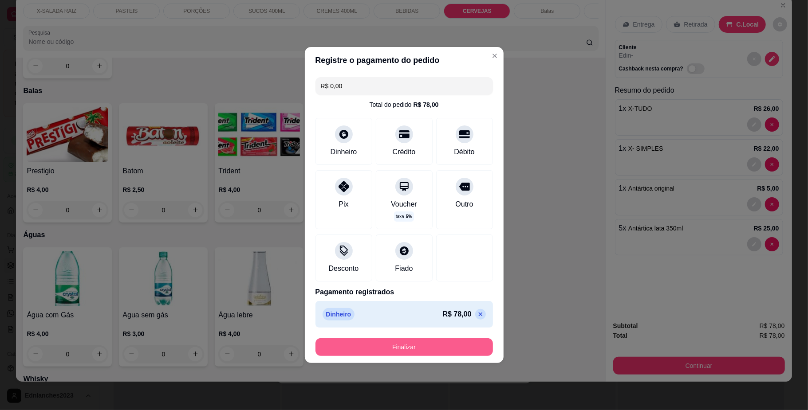
click at [437, 346] on button "Finalizar" at bounding box center [403, 347] width 177 height 18
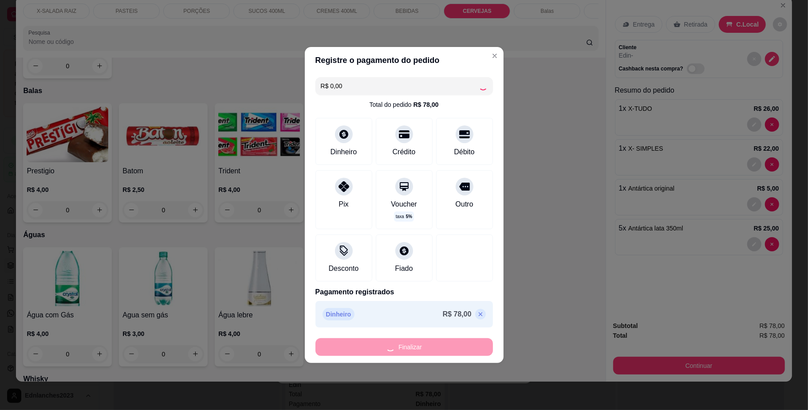
type input "0"
type input "-R$ 78,00"
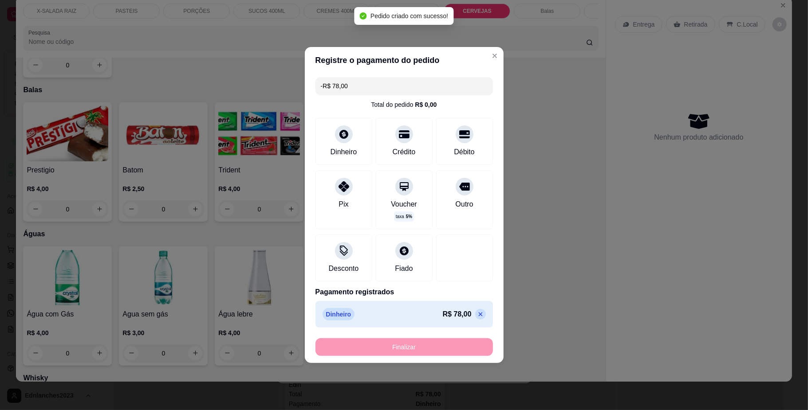
scroll to position [2106, 0]
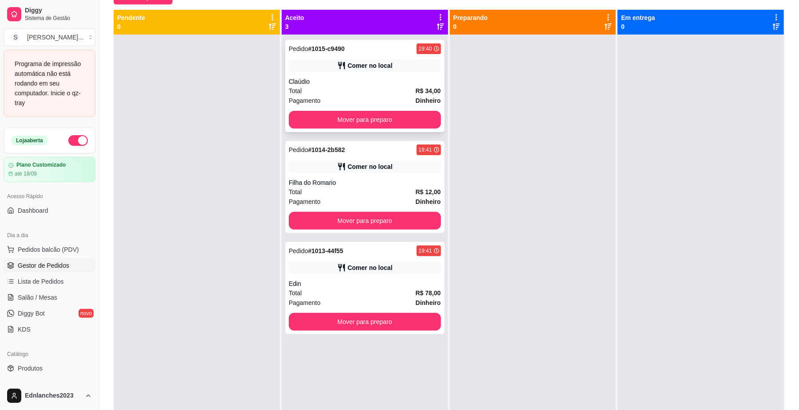
click at [386, 78] on div "Claúdio" at bounding box center [365, 81] width 152 height 9
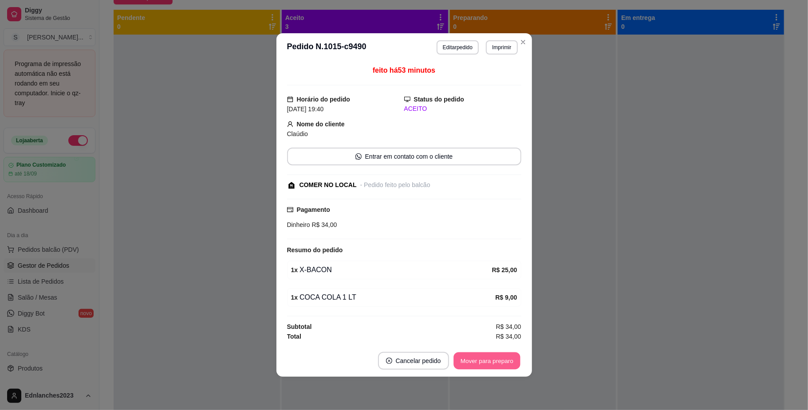
click at [483, 365] on button "Mover para preparo" at bounding box center [486, 361] width 67 height 17
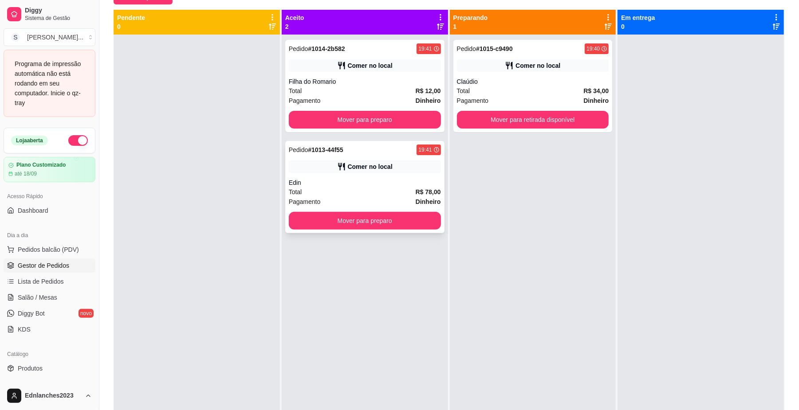
click at [382, 195] on div "Total R$ 78,00" at bounding box center [365, 192] width 152 height 10
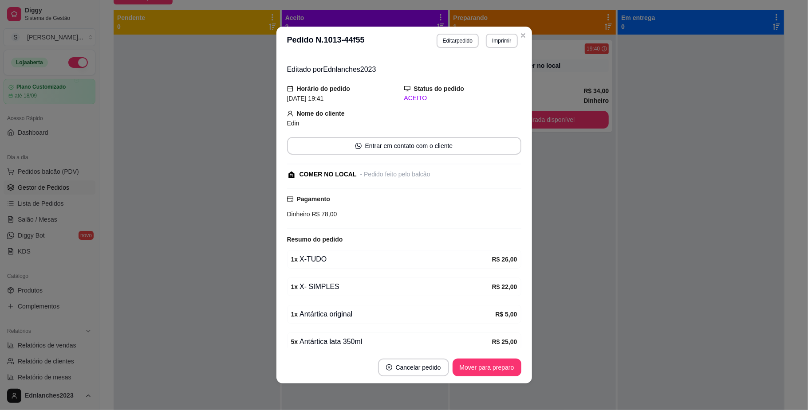
scroll to position [47, 0]
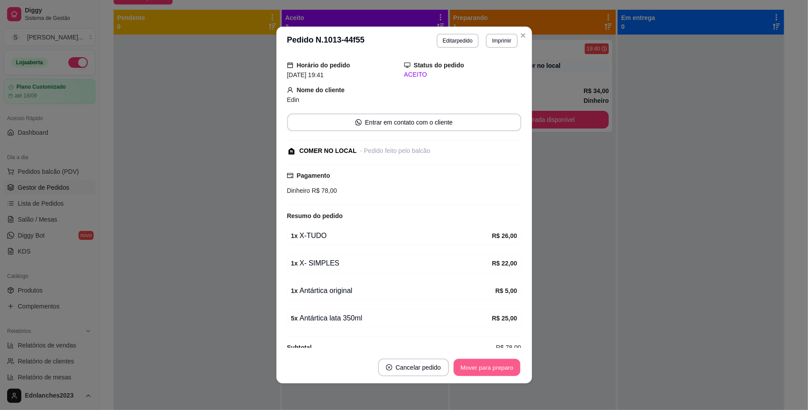
click at [478, 365] on button "Mover para preparo" at bounding box center [486, 367] width 67 height 17
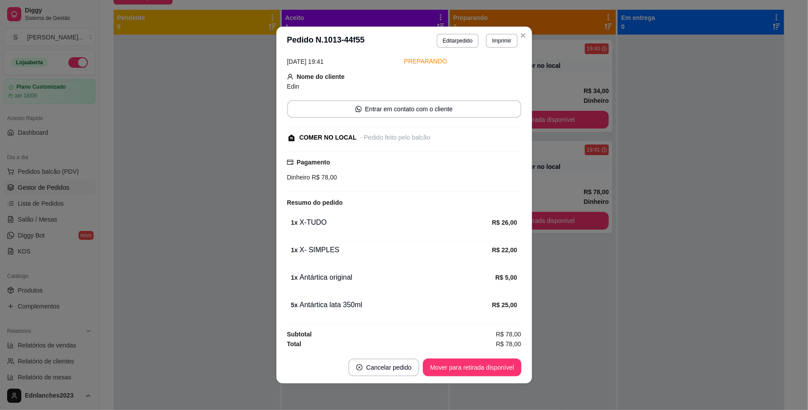
scroll to position [66, 0]
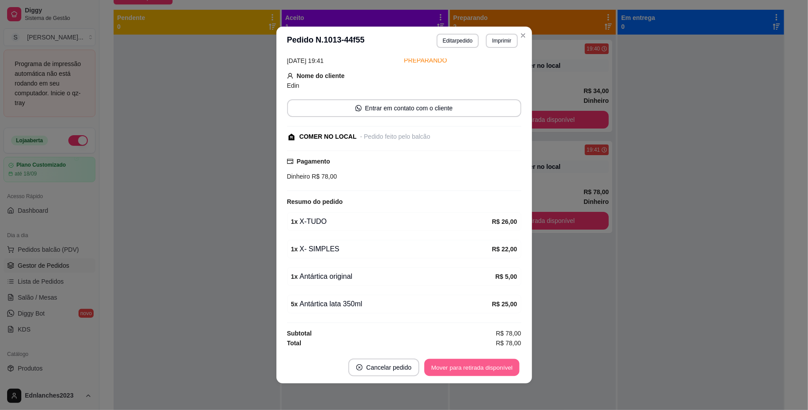
click at [485, 368] on button "Mover para retirada disponível" at bounding box center [471, 367] width 95 height 17
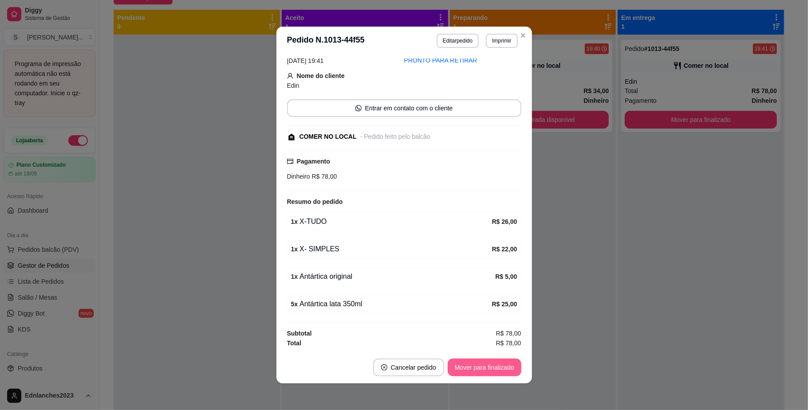
click at [485, 368] on button "Mover para finalizado" at bounding box center [485, 368] width 74 height 18
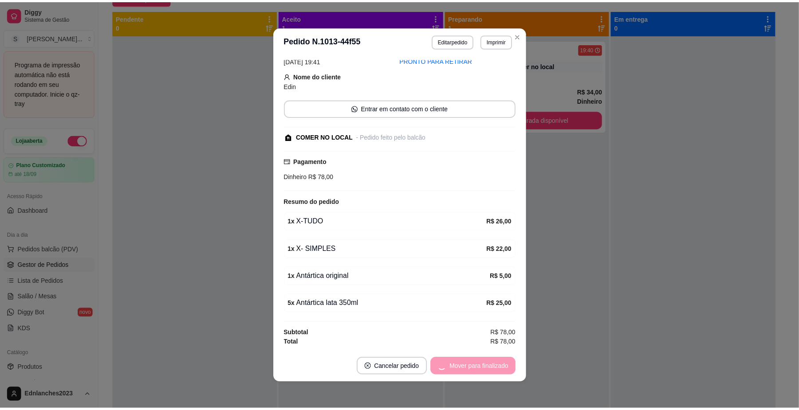
scroll to position [19, 0]
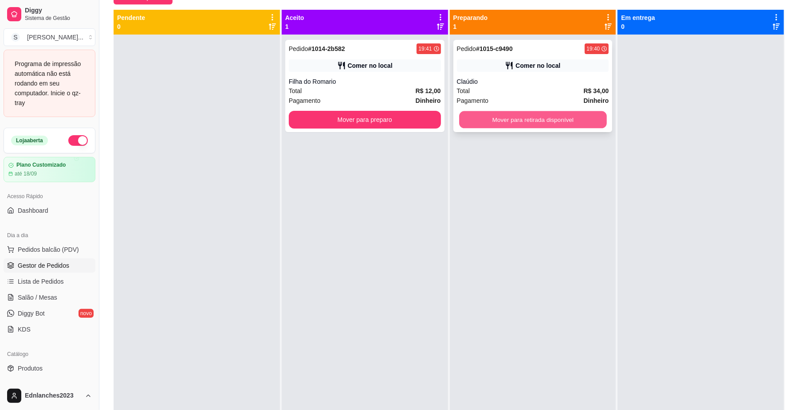
click at [506, 114] on button "Mover para retirada disponível" at bounding box center [532, 119] width 147 height 17
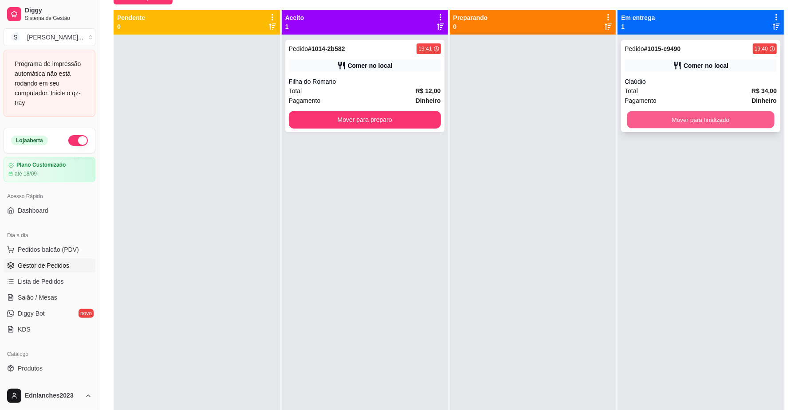
click at [628, 125] on button "Mover para finalizado" at bounding box center [700, 119] width 147 height 17
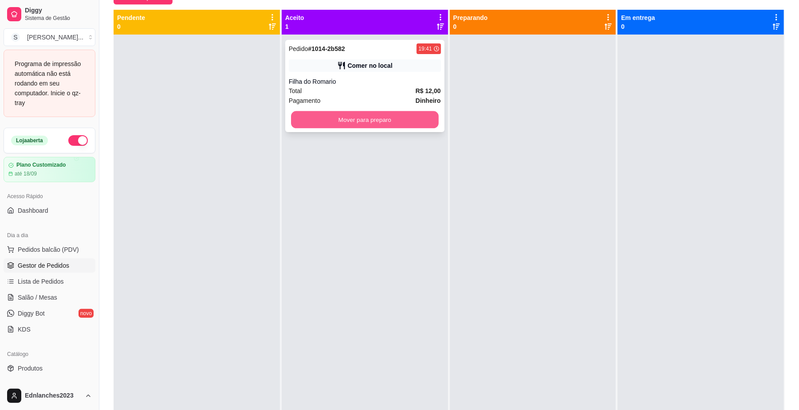
click at [412, 122] on button "Mover para preparo" at bounding box center [364, 119] width 147 height 17
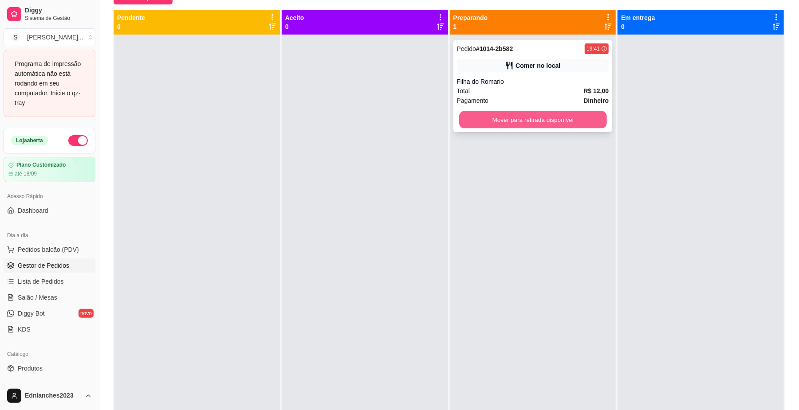
click at [492, 125] on button "Mover para retirada disponível" at bounding box center [532, 119] width 147 height 17
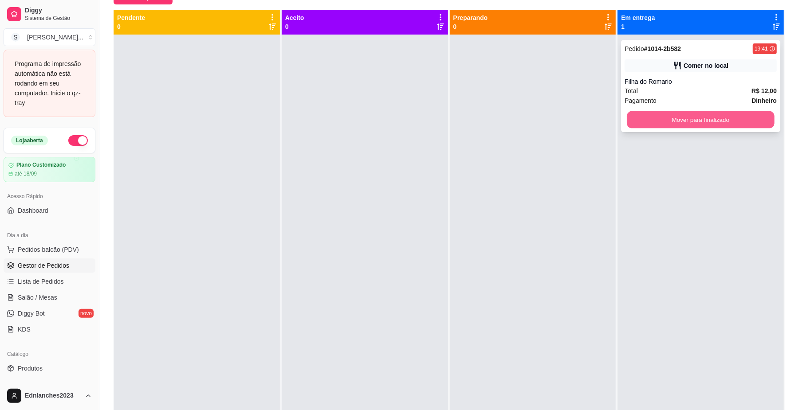
click at [656, 123] on button "Mover para finalizado" at bounding box center [700, 119] width 147 height 17
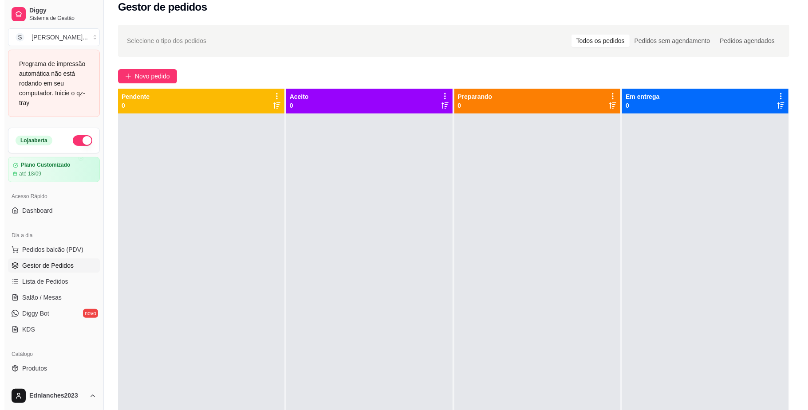
scroll to position [0, 0]
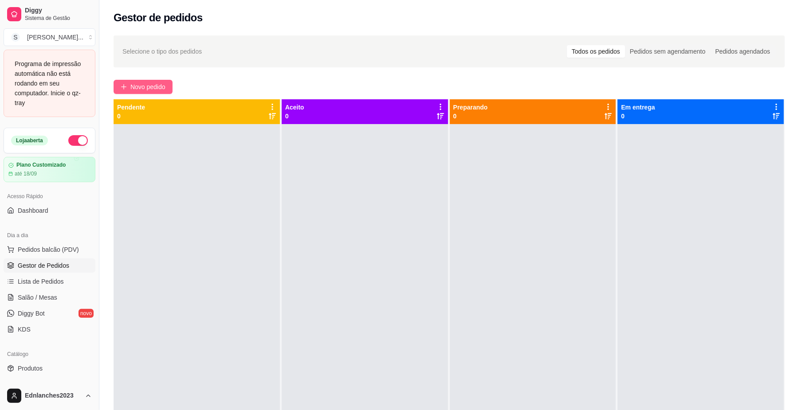
click at [141, 83] on span "Novo pedido" at bounding box center [147, 87] width 35 height 10
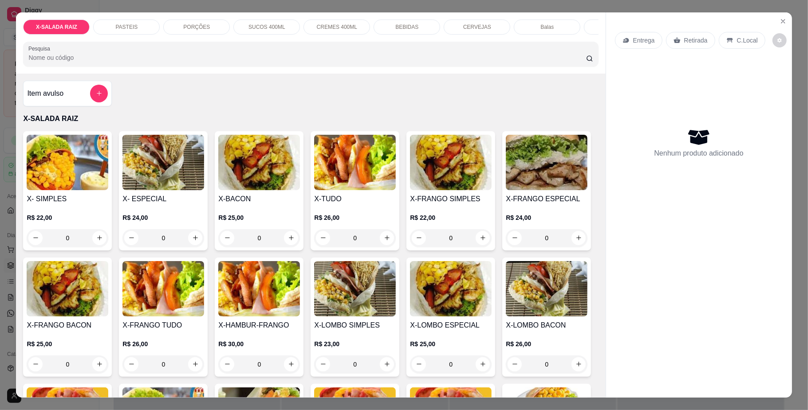
click at [140, 31] on div "PASTEIS" at bounding box center [126, 27] width 67 height 15
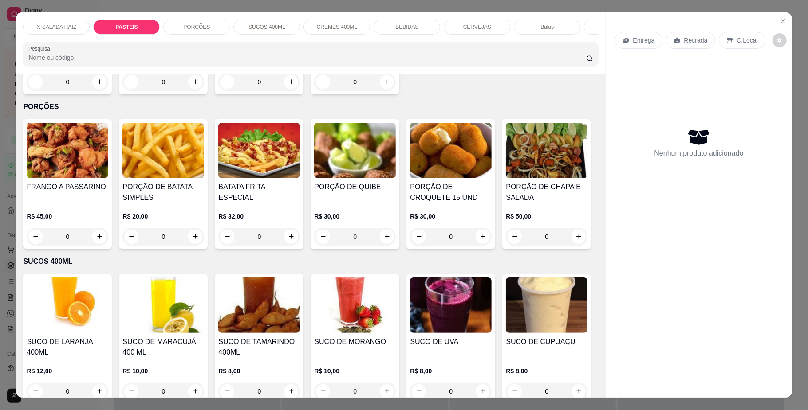
scroll to position [16, 0]
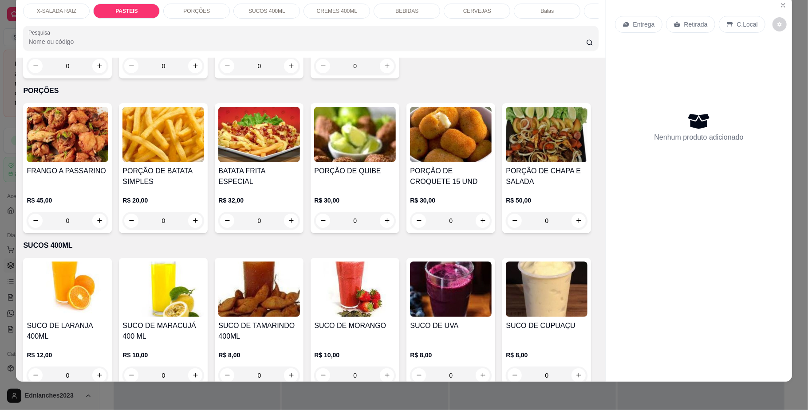
click at [93, 75] on div "0" at bounding box center [68, 66] width 82 height 18
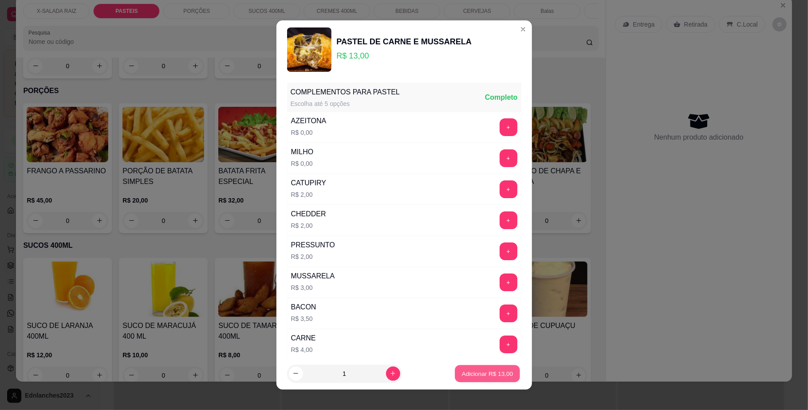
click at [472, 371] on p "Adicionar R$ 13,00" at bounding box center [487, 373] width 51 height 8
type input "1"
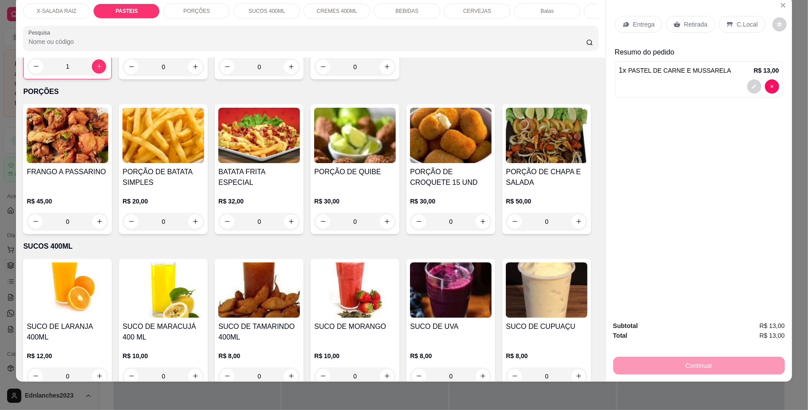
click at [191, 76] on div "0" at bounding box center [163, 67] width 82 height 18
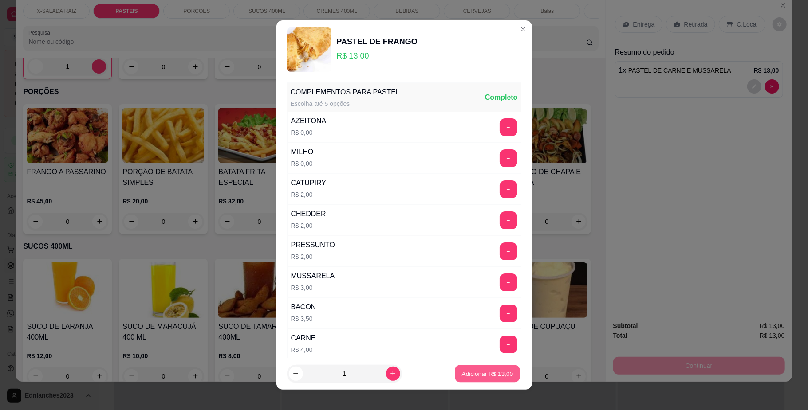
click at [486, 369] on p "Adicionar R$ 13,00" at bounding box center [487, 373] width 51 height 8
type input "1"
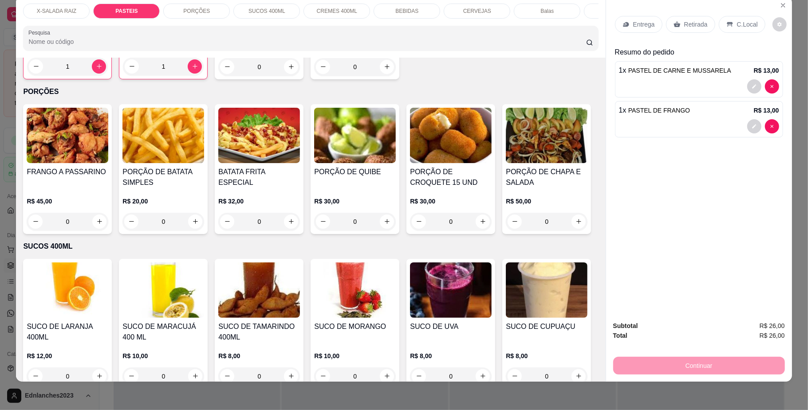
click at [288, 76] on div "0" at bounding box center [259, 67] width 82 height 18
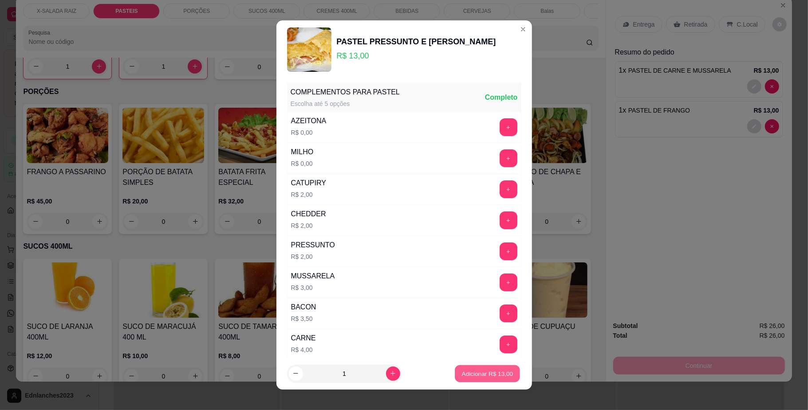
click at [478, 372] on p "Adicionar R$ 13,00" at bounding box center [487, 373] width 51 height 8
type input "1"
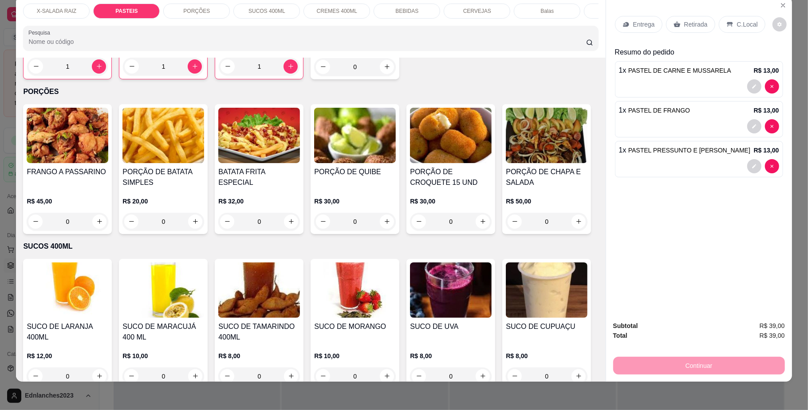
click at [186, 75] on div "1" at bounding box center [163, 67] width 81 height 18
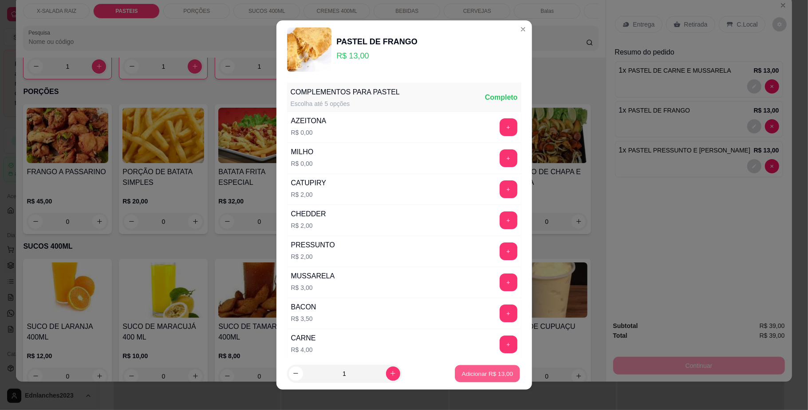
click at [462, 375] on p "Adicionar R$ 13,00" at bounding box center [487, 373] width 51 height 8
type input "2"
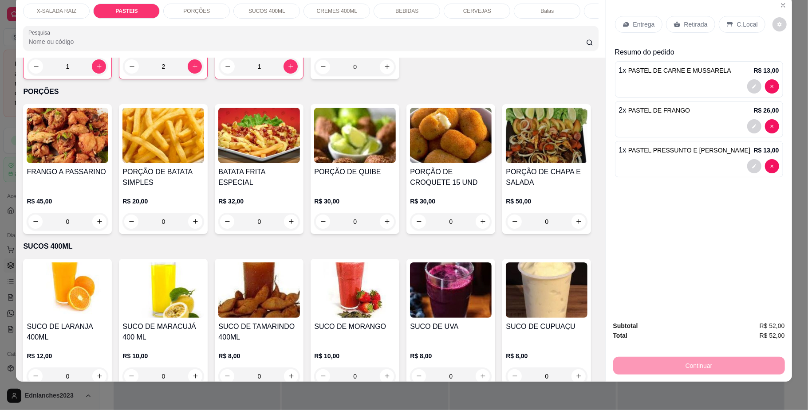
click at [701, 22] on p "Retirada" at bounding box center [696, 24] width 24 height 9
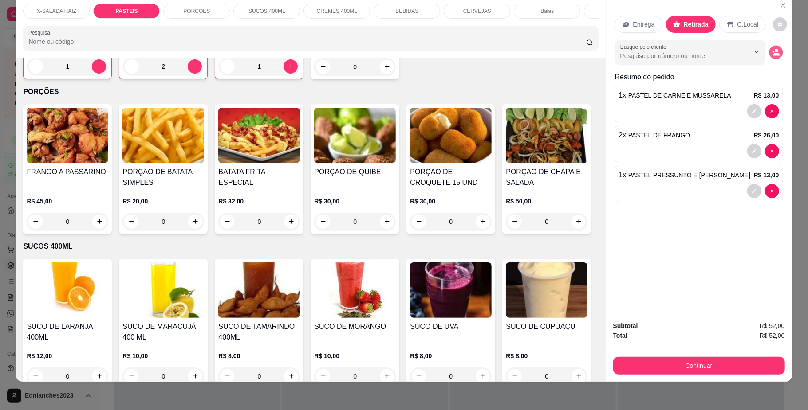
click at [772, 50] on icon "decrease-product-quantity" at bounding box center [776, 52] width 8 height 8
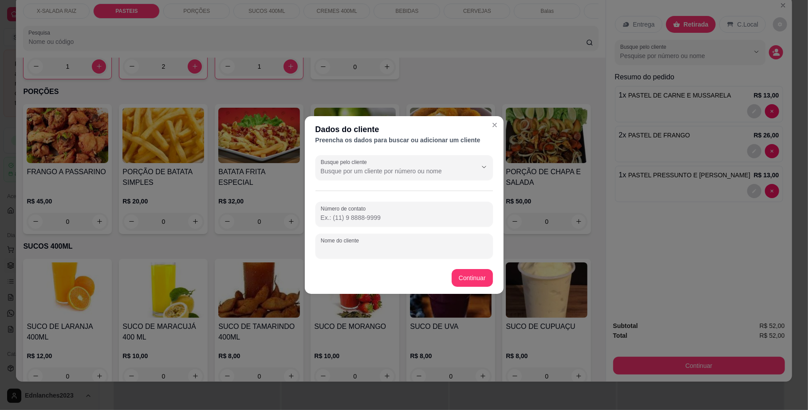
click at [347, 249] on input "Nome do cliente" at bounding box center [404, 249] width 167 height 9
type input "adria"
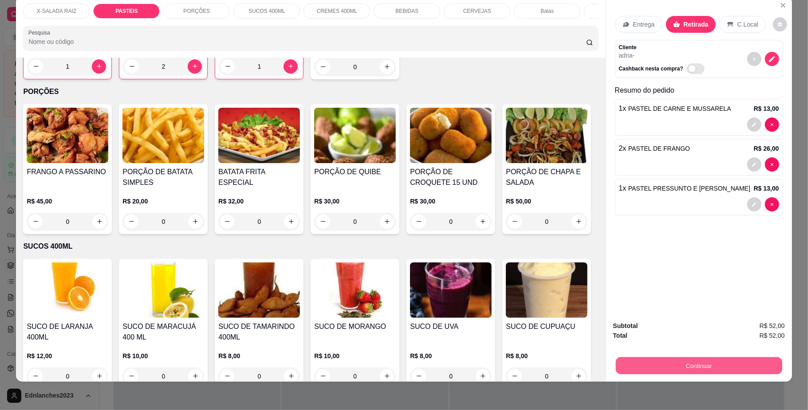
click at [688, 368] on button "Continuar" at bounding box center [698, 365] width 166 height 17
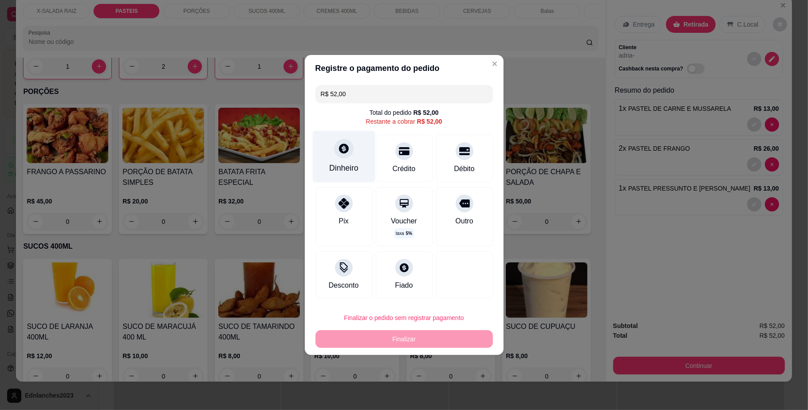
click at [350, 162] on div "Dinheiro" at bounding box center [343, 168] width 29 height 12
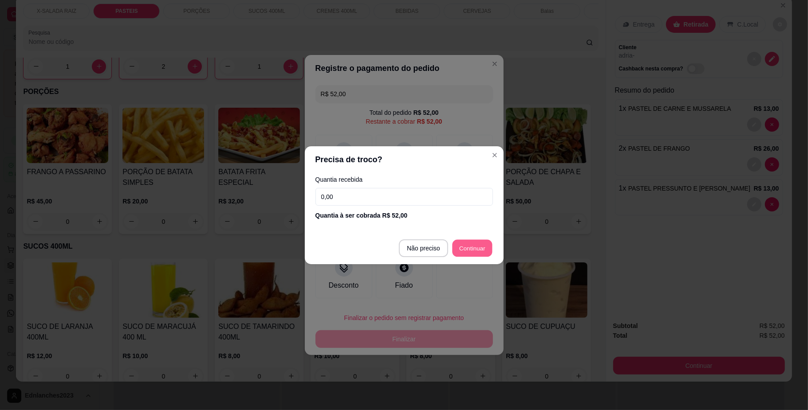
type input "R$ 0,00"
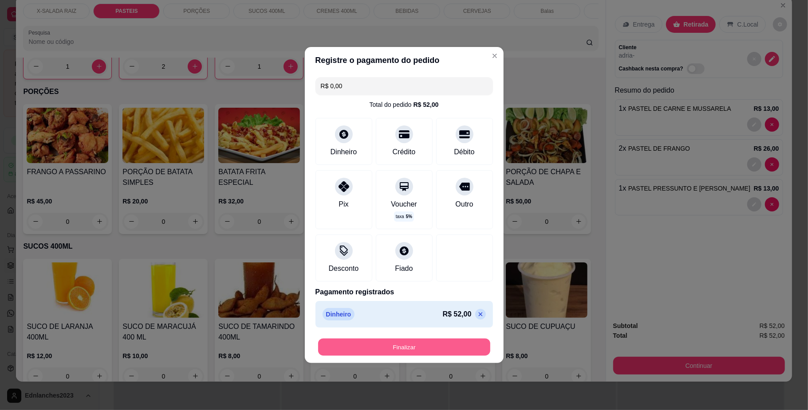
click at [417, 349] on button "Finalizar" at bounding box center [404, 347] width 172 height 17
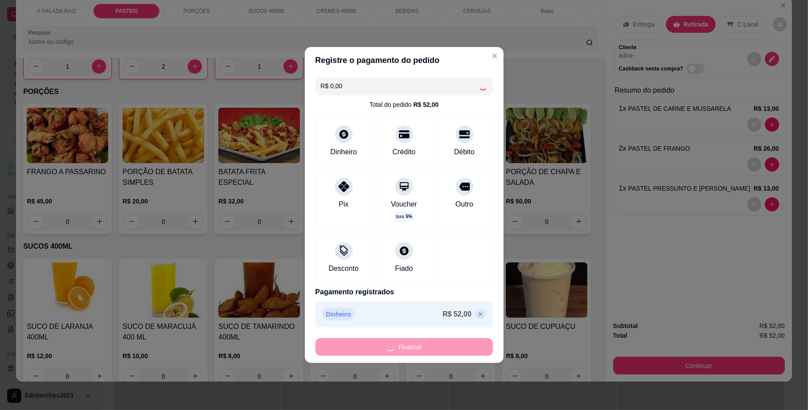
type input "0"
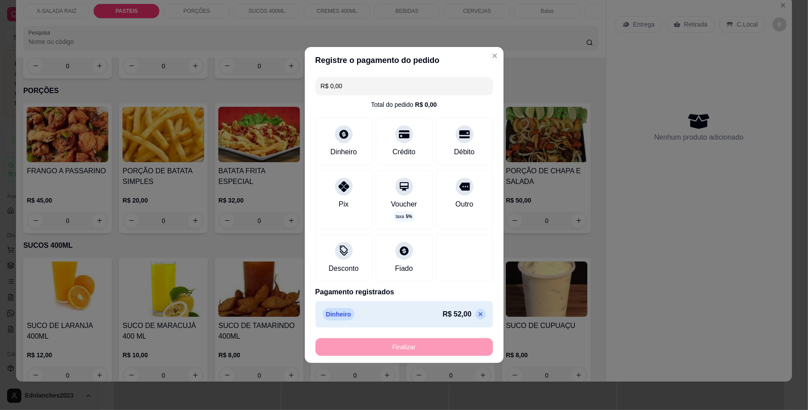
type input "-R$ 52,00"
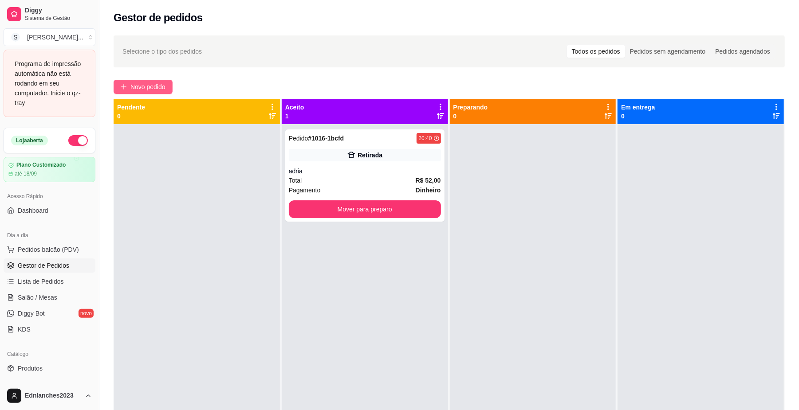
click at [156, 85] on span "Novo pedido" at bounding box center [147, 87] width 35 height 10
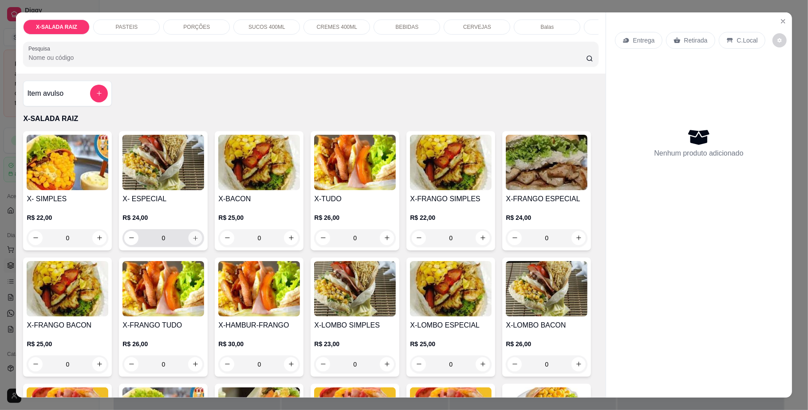
click at [192, 241] on icon "increase-product-quantity" at bounding box center [195, 238] width 7 height 7
type input "1"
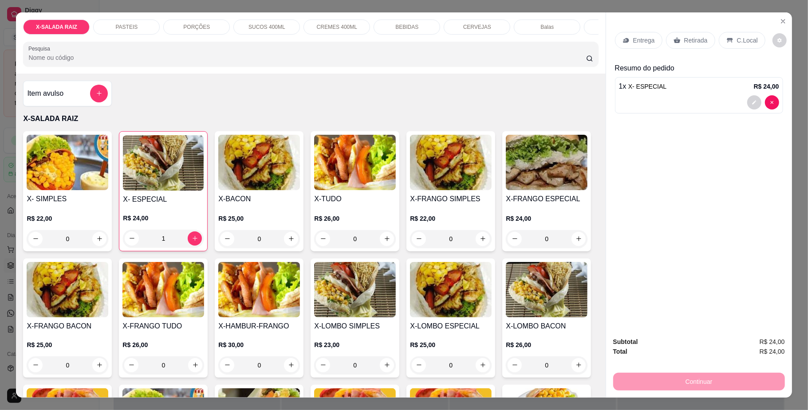
click at [687, 38] on p "Retirada" at bounding box center [696, 40] width 24 height 9
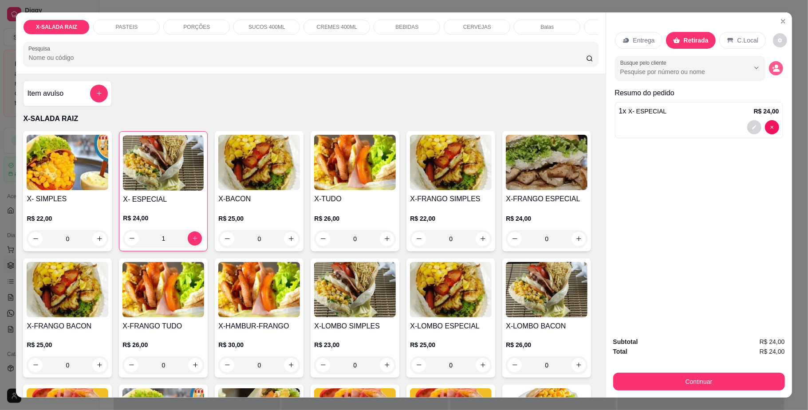
click at [774, 67] on circle "decrease-product-quantity" at bounding box center [776, 67] width 4 height 4
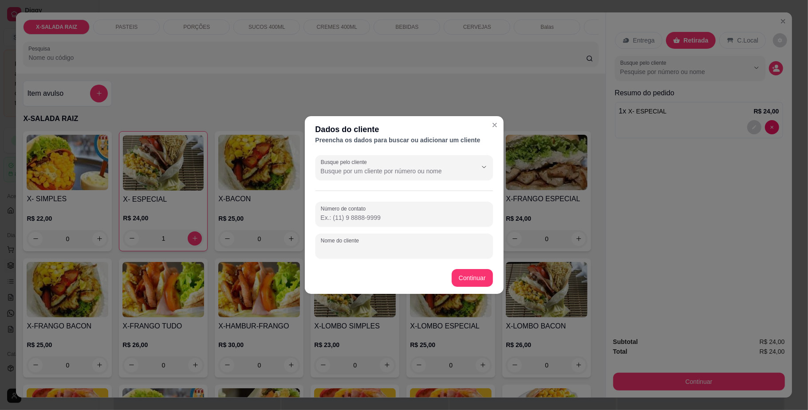
click at [328, 247] on input "Nome do cliente" at bounding box center [404, 249] width 167 height 9
type input "VAL"
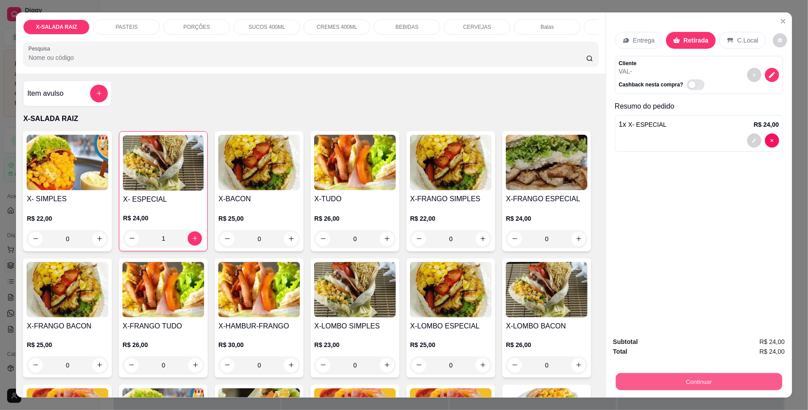
click at [638, 375] on button "Continuar" at bounding box center [698, 381] width 166 height 17
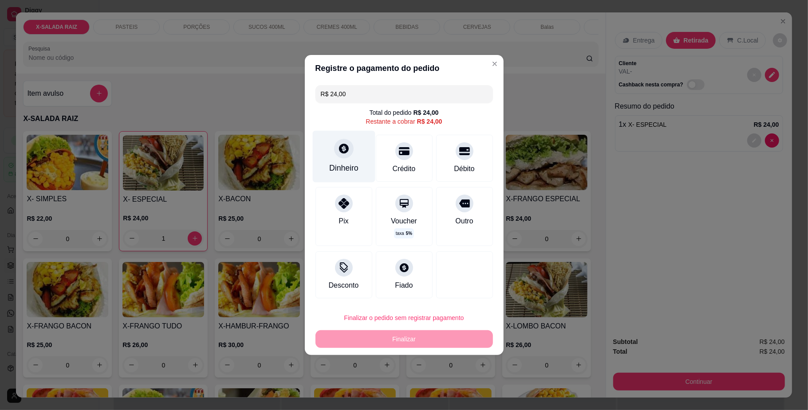
click at [350, 167] on div "Dinheiro" at bounding box center [343, 168] width 29 height 12
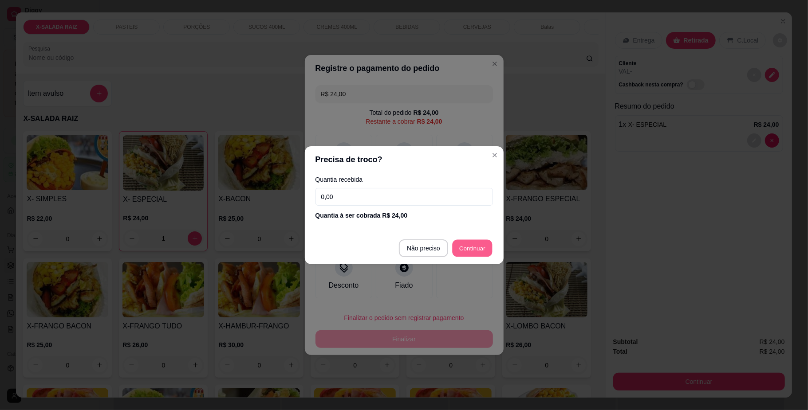
type input "R$ 0,00"
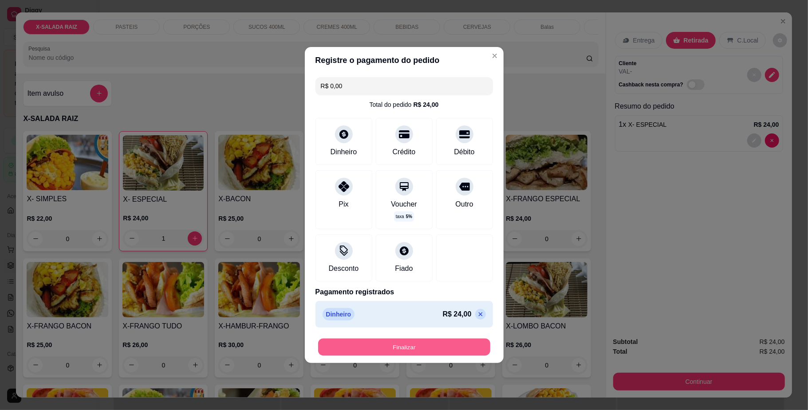
click at [419, 348] on button "Finalizar" at bounding box center [404, 347] width 172 height 17
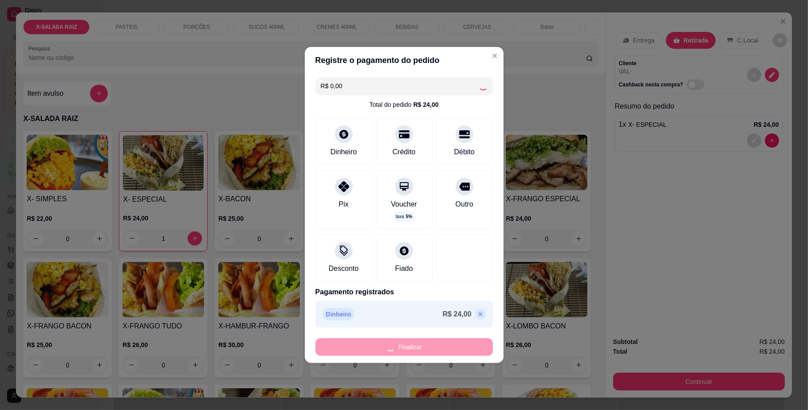
type input "0"
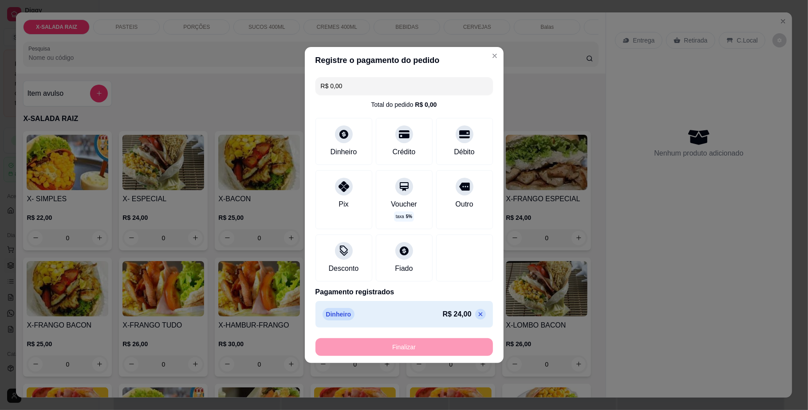
type input "-R$ 24,00"
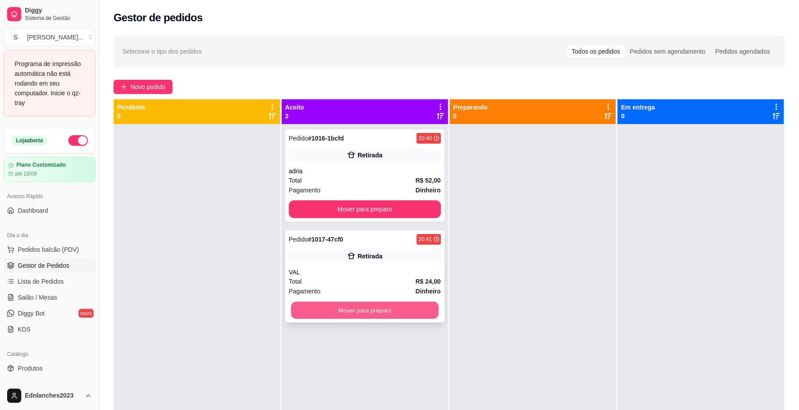
click at [378, 314] on button "Mover para preparo" at bounding box center [364, 310] width 147 height 17
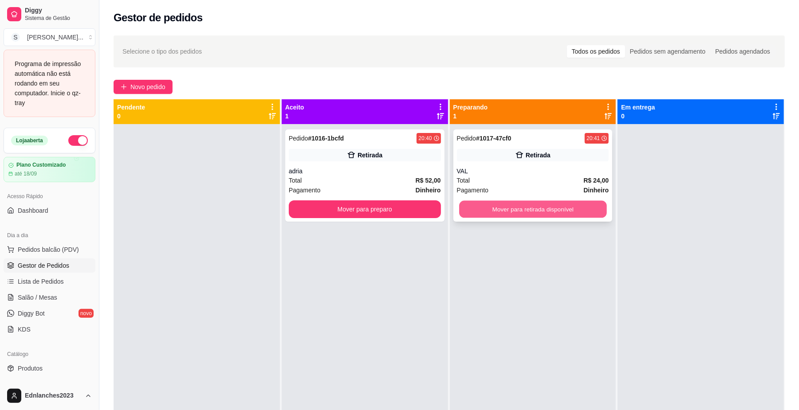
click at [518, 209] on button "Mover para retirada disponível" at bounding box center [532, 209] width 147 height 17
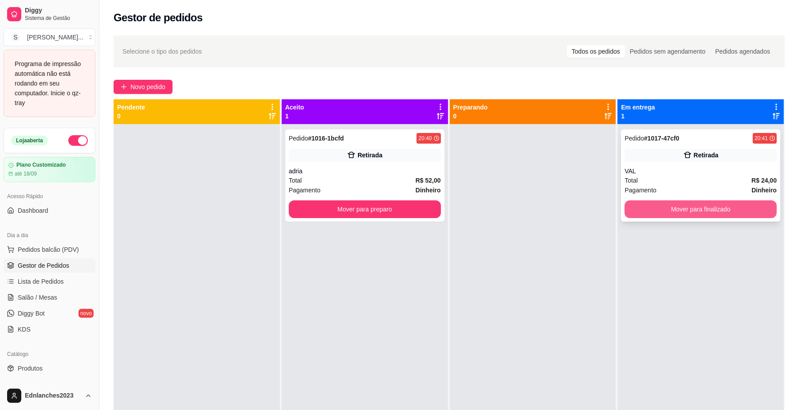
click at [644, 203] on button "Mover para finalizado" at bounding box center [700, 209] width 152 height 18
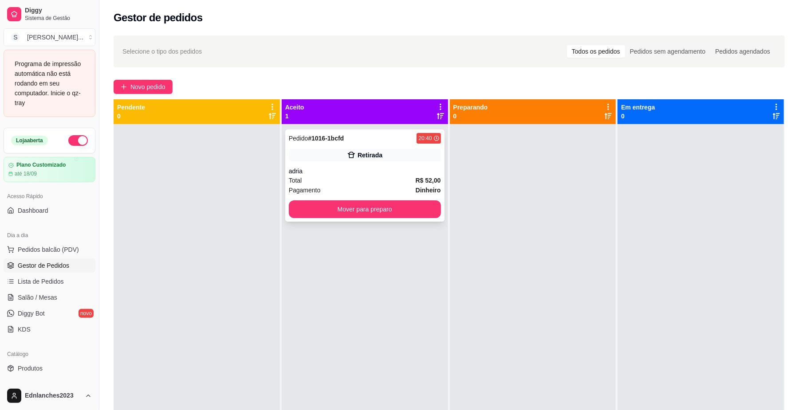
click at [405, 220] on div "Pedido # 1016-1bcfd 20:40 Retirada adria Total R$ 52,00 Pagamento Dinheiro Move…" at bounding box center [364, 176] width 159 height 92
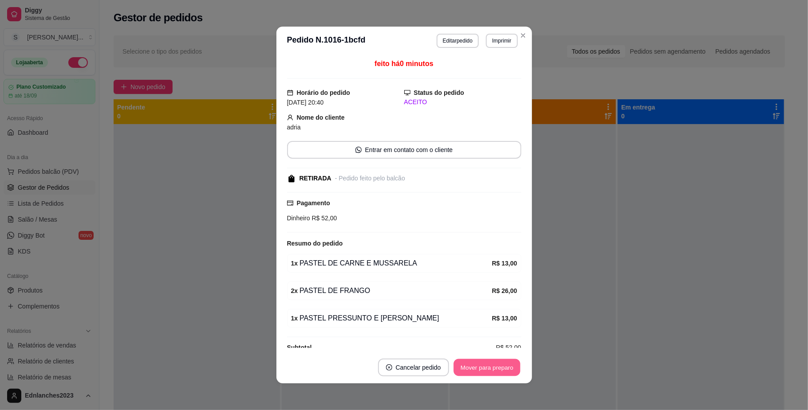
click at [493, 365] on button "Mover para preparo" at bounding box center [486, 367] width 67 height 17
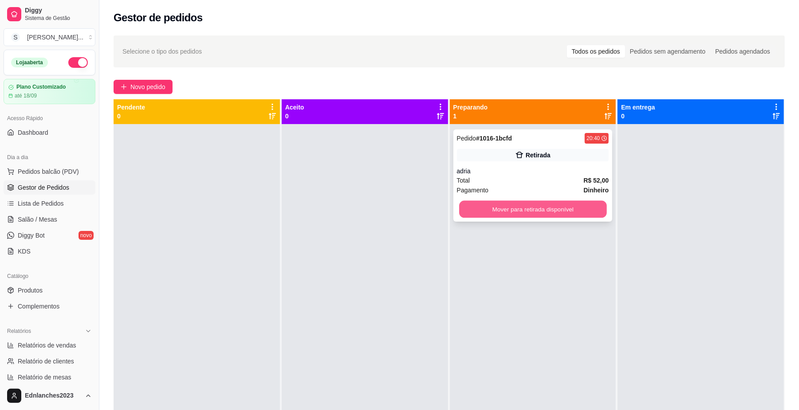
click at [464, 209] on button "Mover para retirada disponível" at bounding box center [532, 209] width 147 height 17
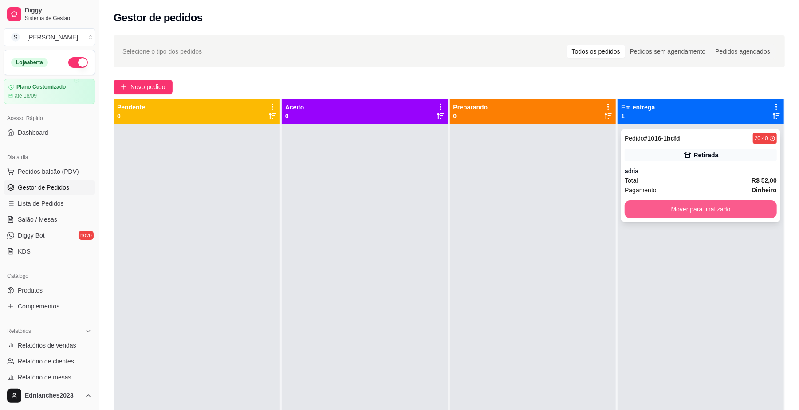
click at [701, 208] on button "Mover para finalizado" at bounding box center [700, 209] width 152 height 18
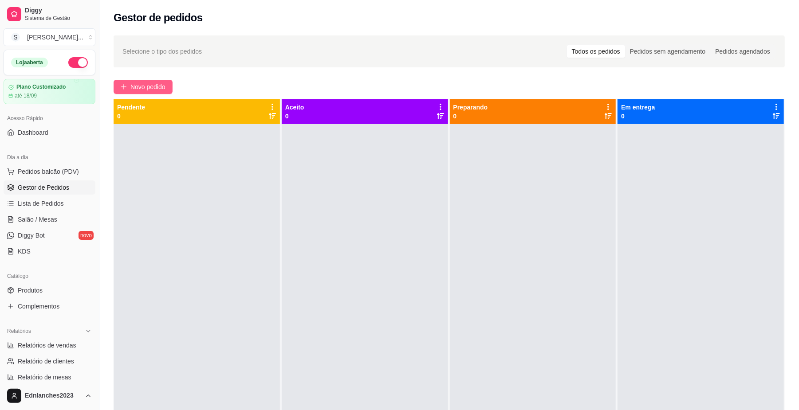
click at [129, 84] on button "Novo pedido" at bounding box center [143, 87] width 59 height 14
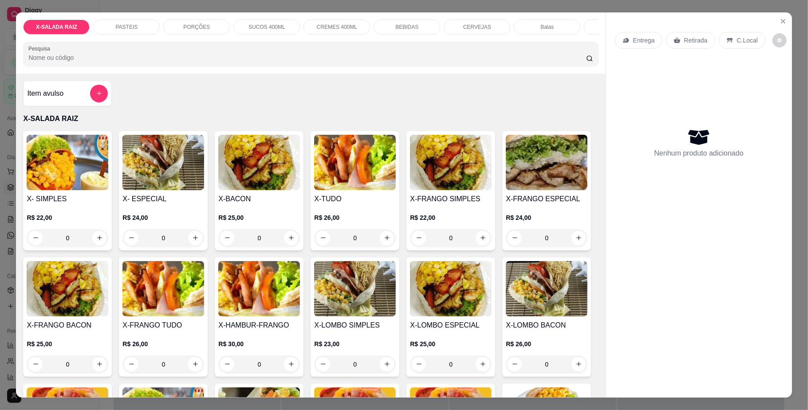
click at [132, 28] on div "PASTEIS" at bounding box center [126, 27] width 67 height 15
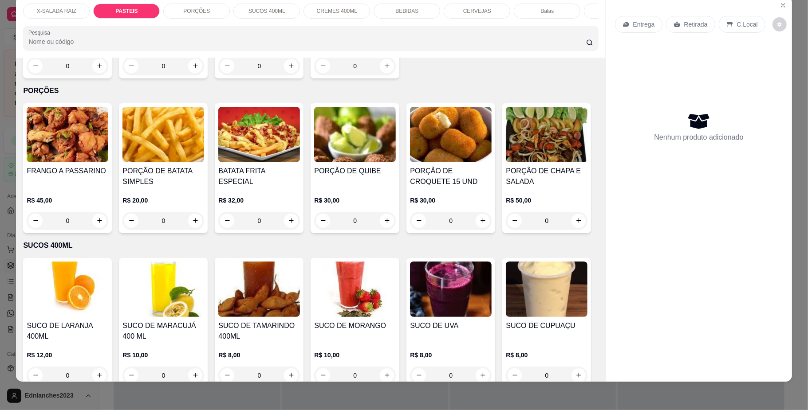
click at [92, 75] on div "0" at bounding box center [68, 66] width 82 height 18
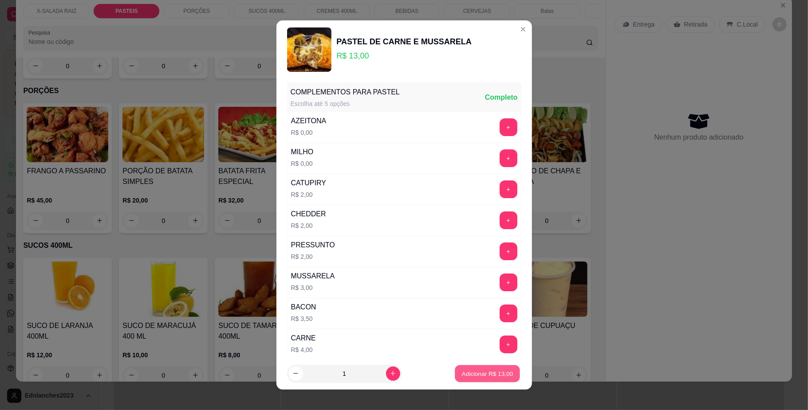
click at [472, 373] on p "Adicionar R$ 13,00" at bounding box center [487, 373] width 51 height 8
type input "1"
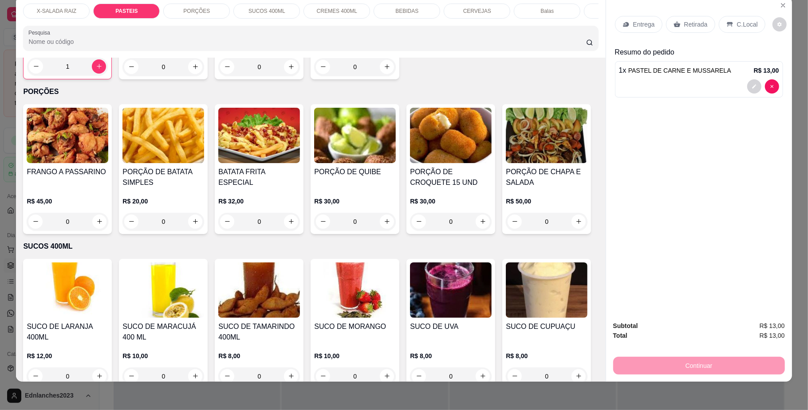
click at [194, 76] on div "0" at bounding box center [163, 67] width 82 height 18
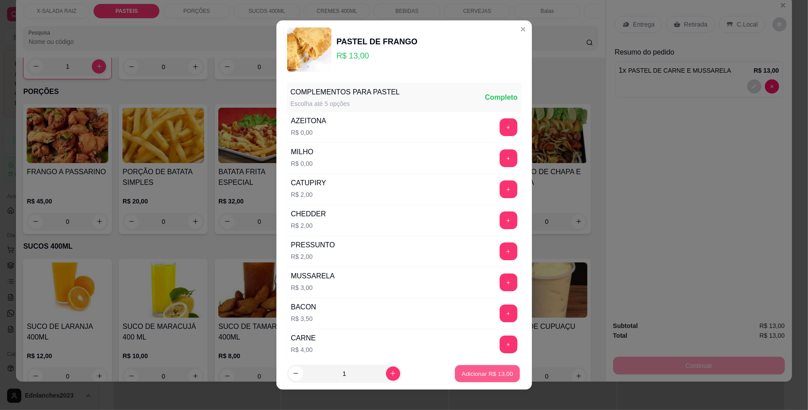
click at [465, 373] on p "Adicionar R$ 13,00" at bounding box center [487, 373] width 51 height 8
type input "1"
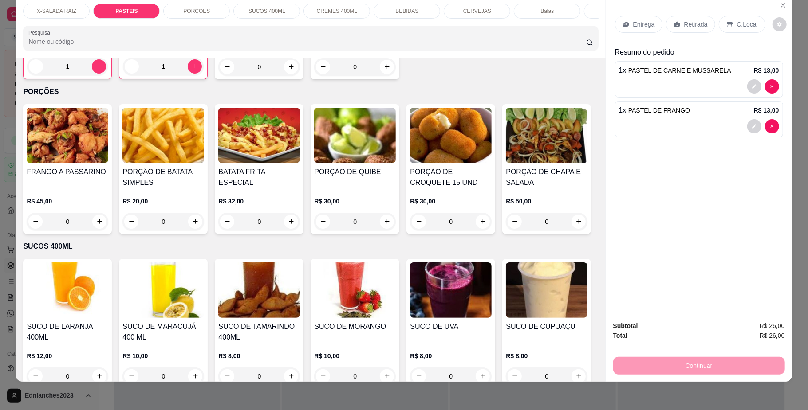
click at [697, 23] on p "Retirada" at bounding box center [696, 24] width 24 height 9
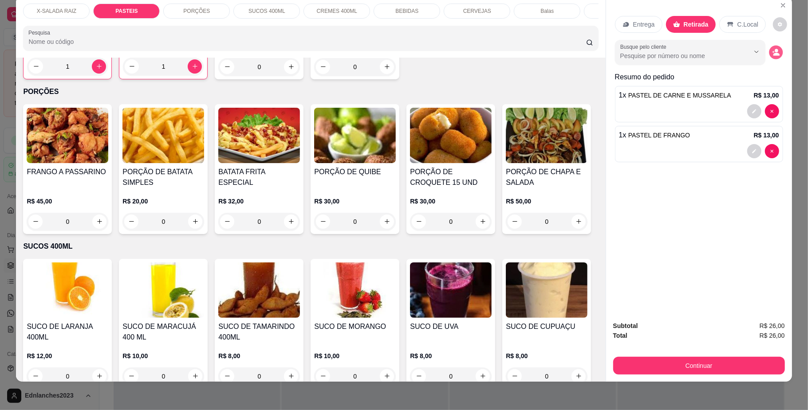
click at [773, 54] on icon "decrease-product-quantity" at bounding box center [776, 54] width 6 height 3
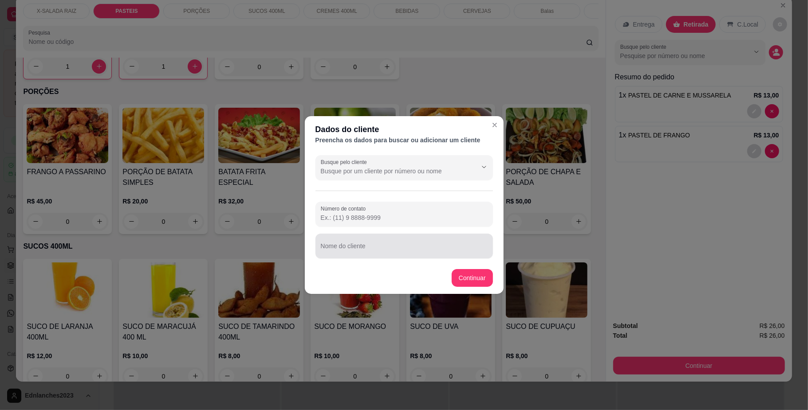
click at [333, 240] on div at bounding box center [404, 246] width 167 height 18
type input "EDUARDO"
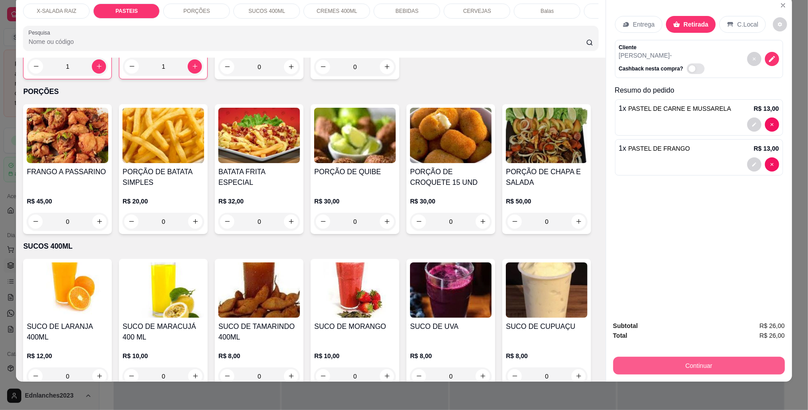
click at [703, 362] on button "Continuar" at bounding box center [699, 366] width 172 height 18
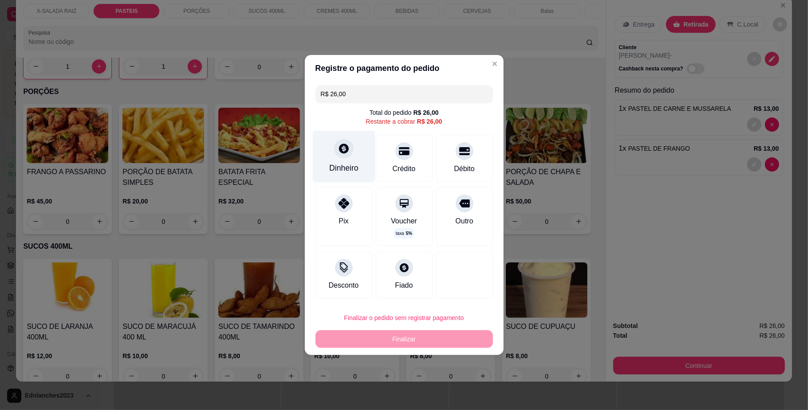
click at [342, 161] on div "Dinheiro" at bounding box center [343, 157] width 63 height 52
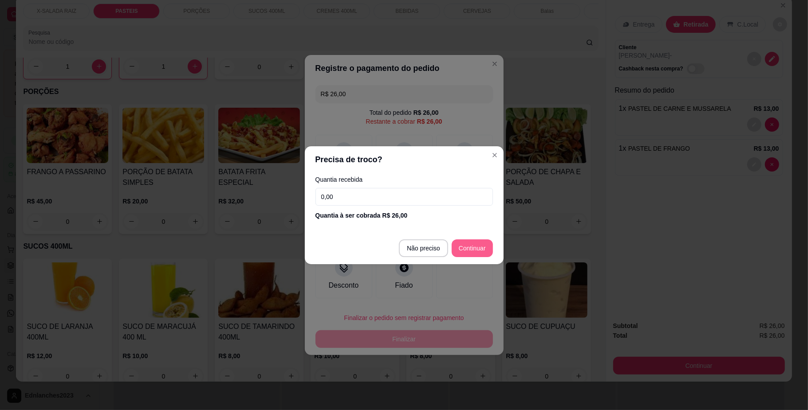
type input "R$ 0,00"
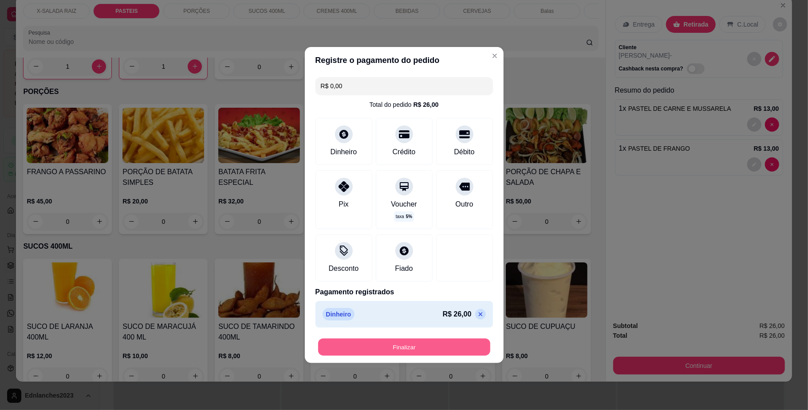
click at [424, 340] on button "Finalizar" at bounding box center [404, 347] width 172 height 17
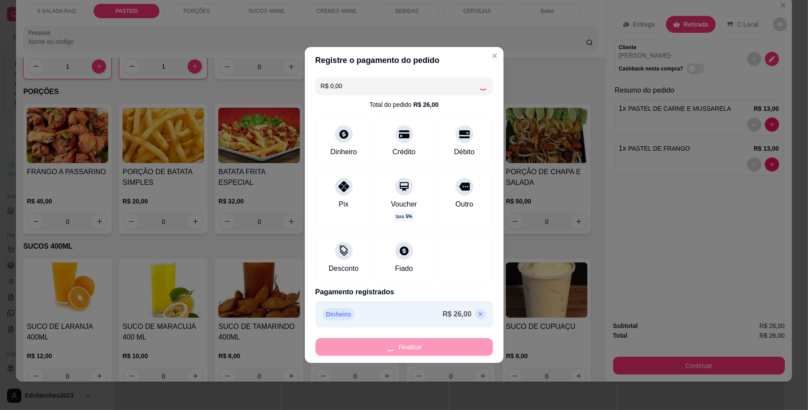
type input "0"
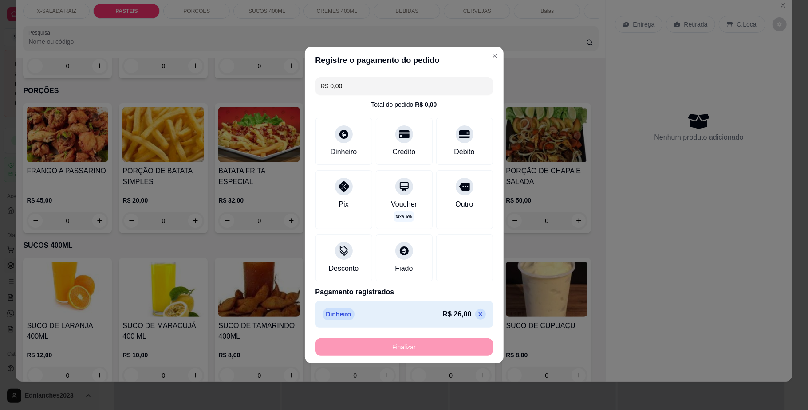
type input "-R$ 26,00"
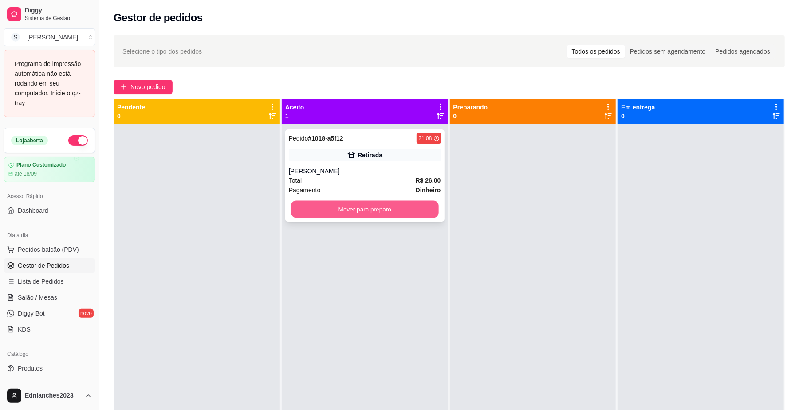
click at [408, 214] on button "Mover para preparo" at bounding box center [364, 209] width 147 height 17
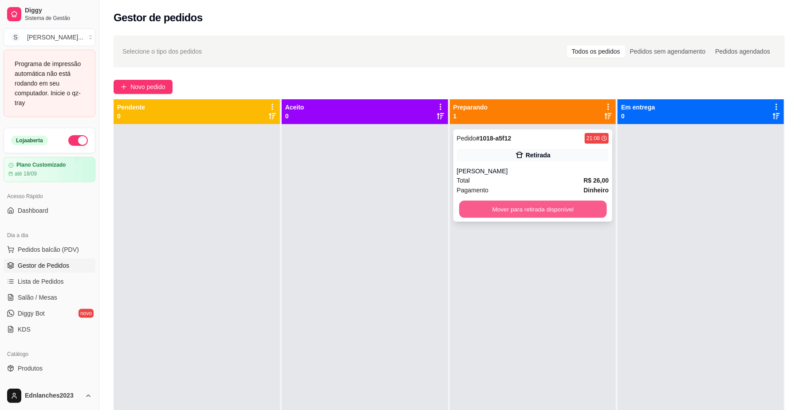
click at [517, 208] on button "Mover para retirada disponível" at bounding box center [532, 209] width 147 height 17
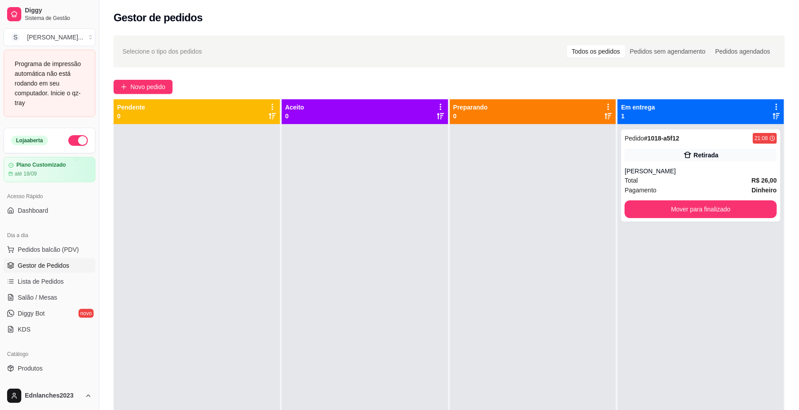
drag, startPoint x: 517, startPoint y: 208, endPoint x: 545, endPoint y: 217, distance: 28.8
click at [545, 217] on div at bounding box center [533, 329] width 166 height 410
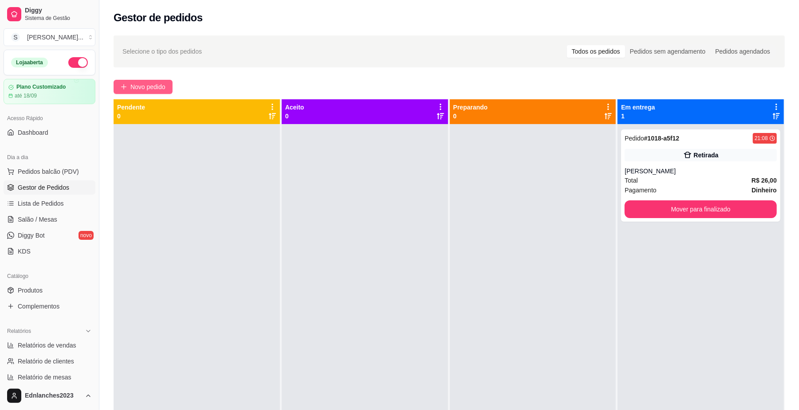
click at [153, 85] on span "Novo pedido" at bounding box center [147, 87] width 35 height 10
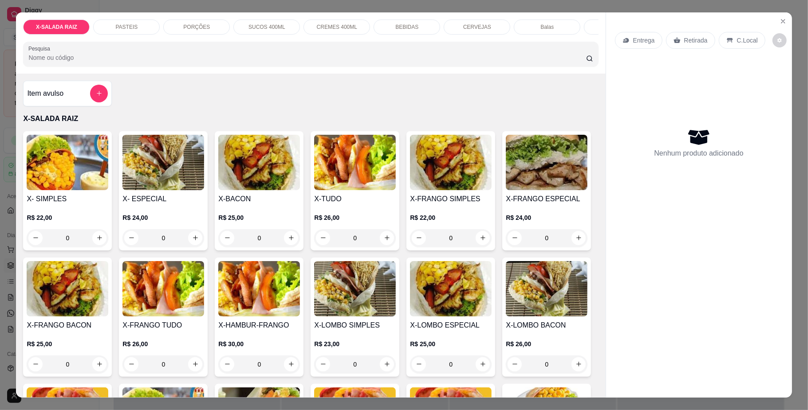
click at [403, 20] on div "BEBIDAS" at bounding box center [406, 27] width 67 height 15
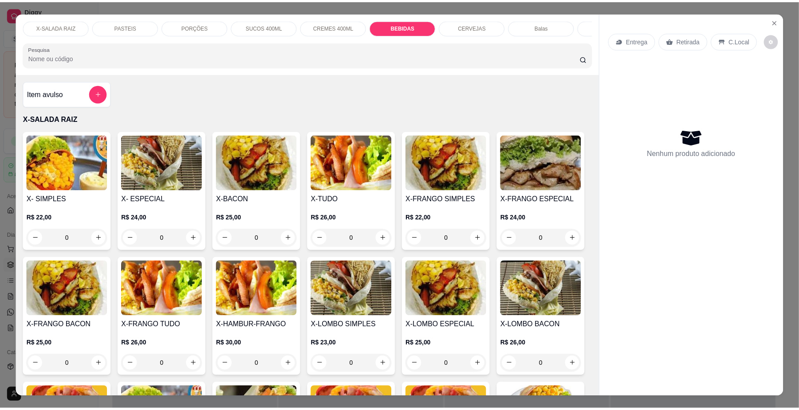
scroll to position [16, 0]
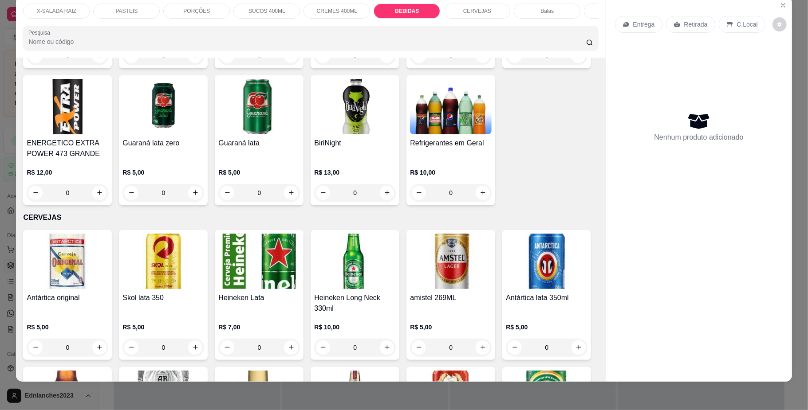
type input "1"
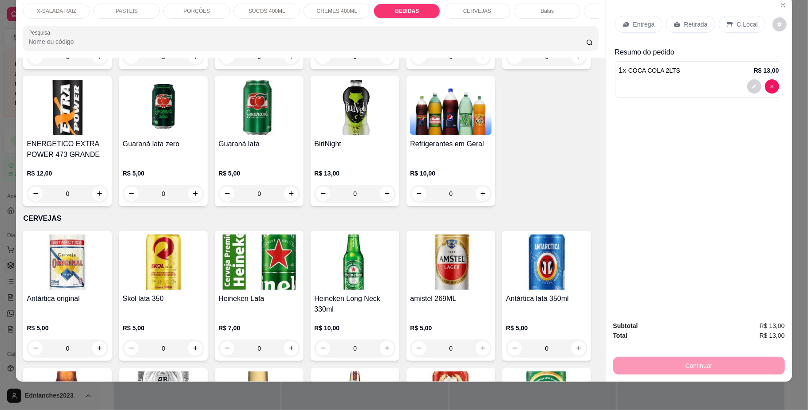
click at [684, 25] on p "Retirada" at bounding box center [696, 24] width 24 height 9
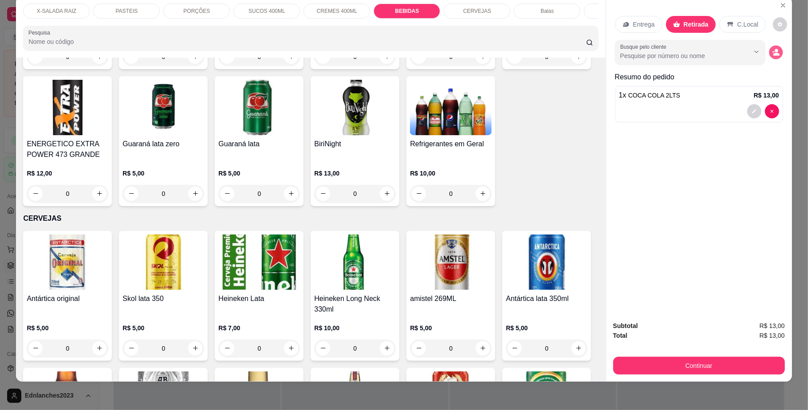
click at [773, 55] on icon "decrease-product-quantity" at bounding box center [776, 54] width 6 height 3
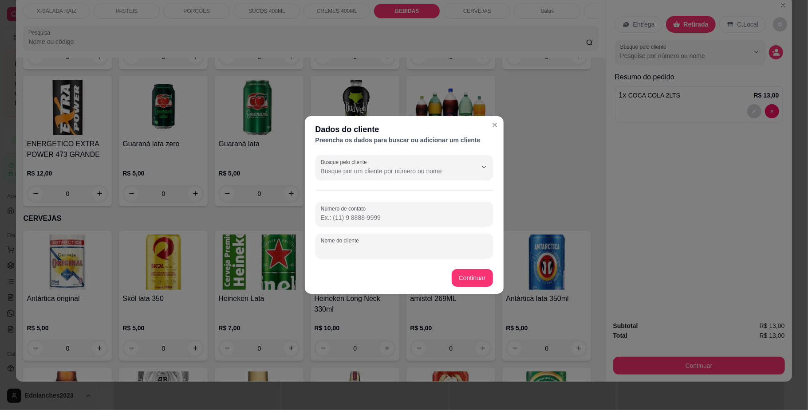
click at [375, 253] on input "Nome do cliente" at bounding box center [404, 249] width 167 height 9
type input "DESCONHECIDO"
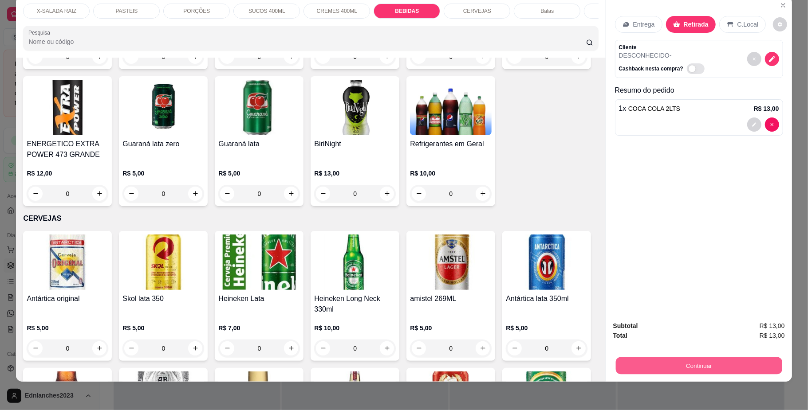
click at [730, 363] on button "Continuar" at bounding box center [698, 365] width 166 height 17
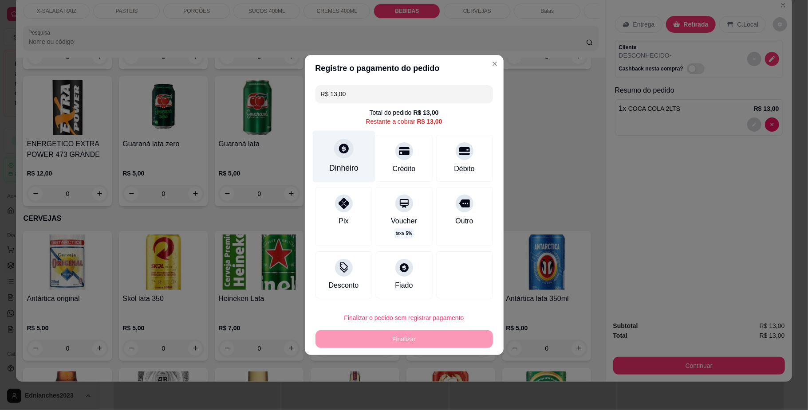
click at [348, 173] on div "Dinheiro" at bounding box center [343, 168] width 29 height 12
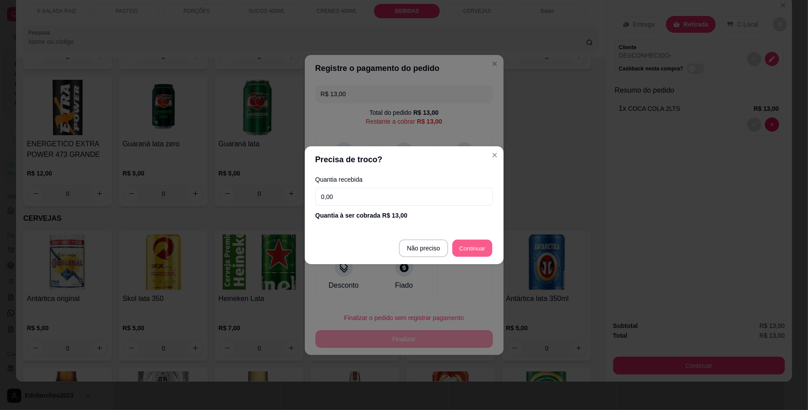
type input "R$ 0,00"
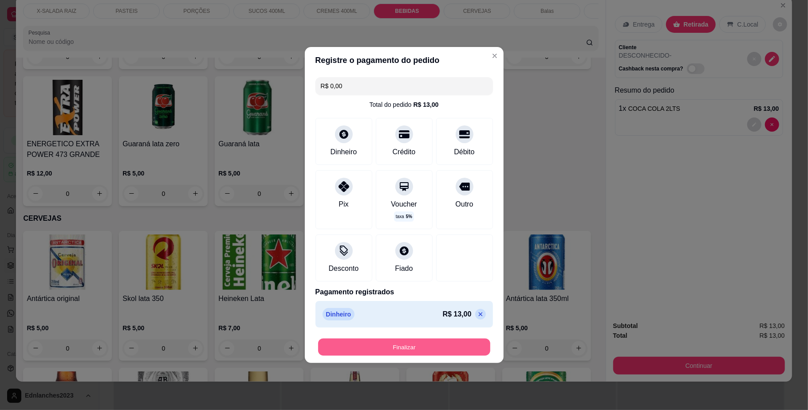
click at [433, 343] on button "Finalizar" at bounding box center [404, 347] width 172 height 17
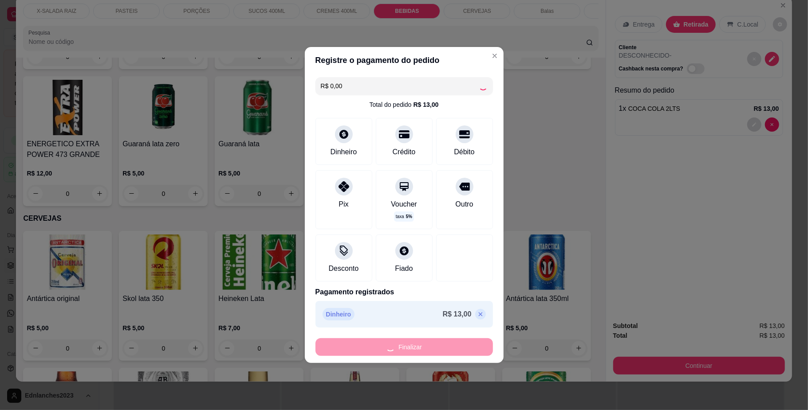
type input "0"
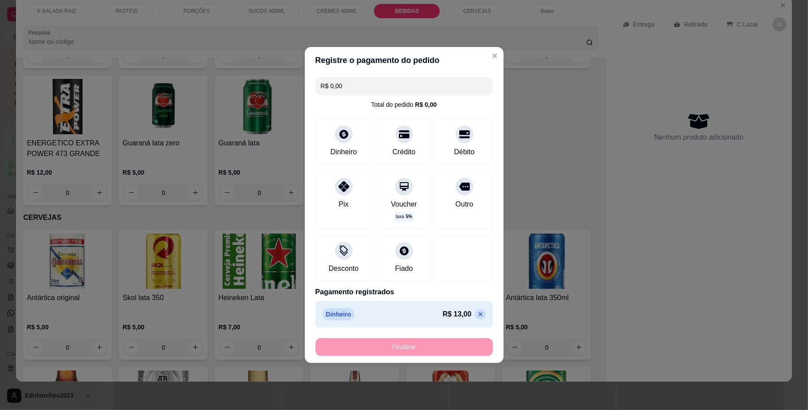
type input "-R$ 13,00"
